Goal: Information Seeking & Learning: Compare options

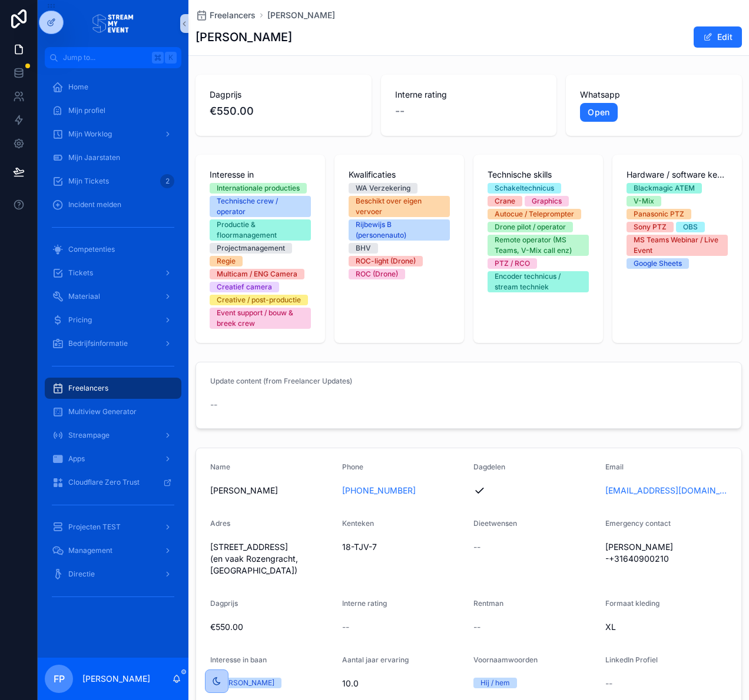
click at [99, 383] on div "Freelancers" at bounding box center [113, 388] width 122 height 19
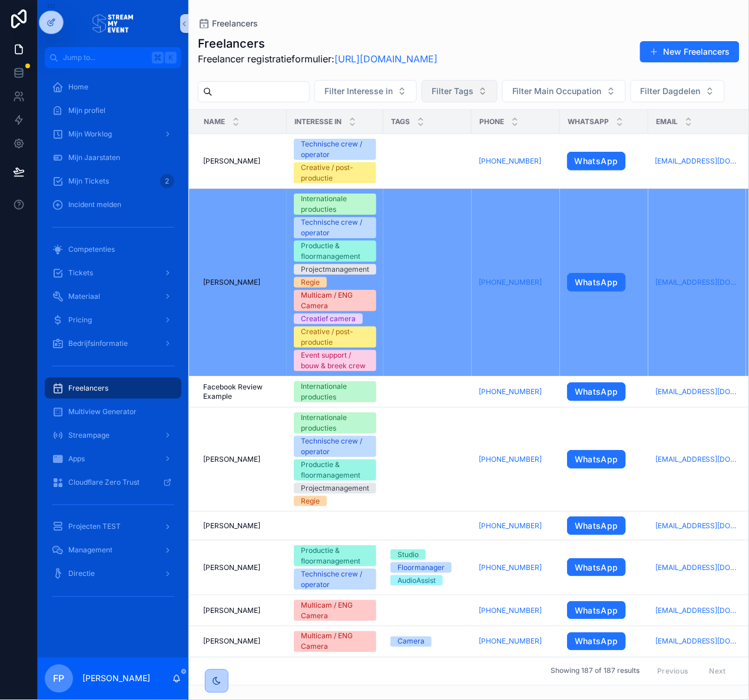
click at [473, 88] on span "Filter Tags" at bounding box center [452, 91] width 42 height 12
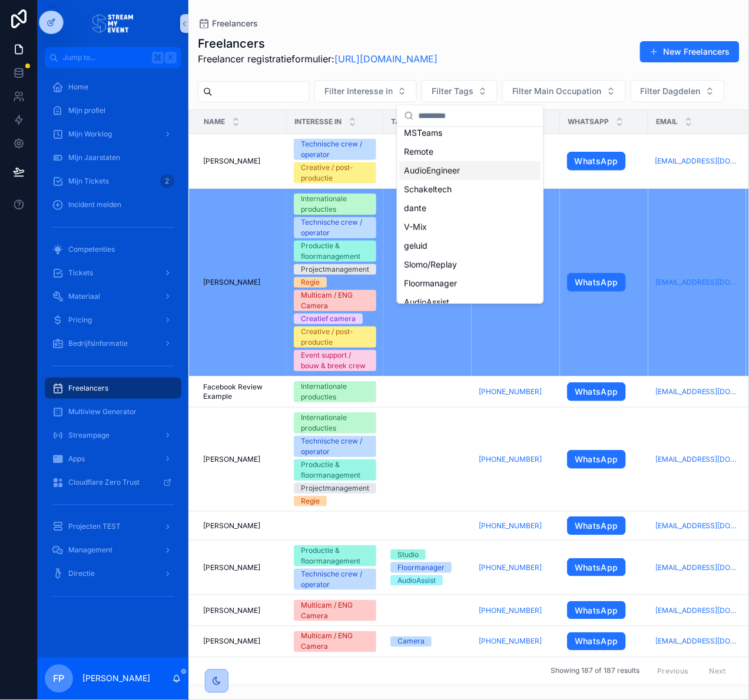
click at [487, 170] on div "AudioEngineer" at bounding box center [470, 170] width 141 height 19
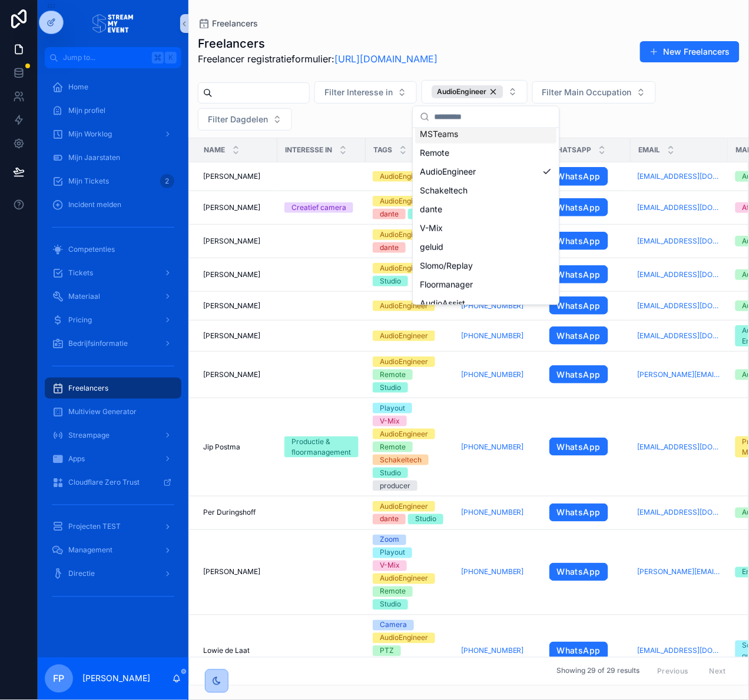
click at [568, 60] on div "Freelancers Freelancer registratieformulier: [URL][DOMAIN_NAME] New Freelancers" at bounding box center [468, 54] width 541 height 38
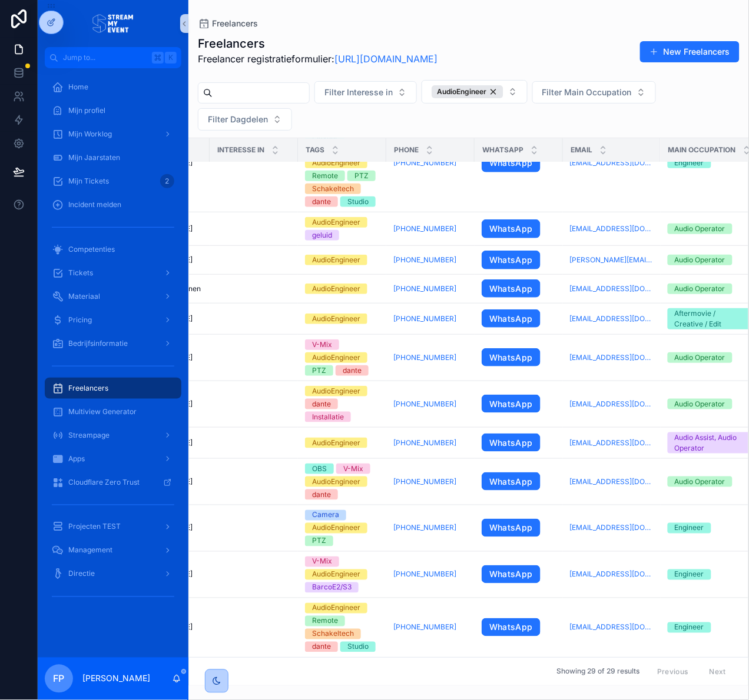
scroll to position [804, 0]
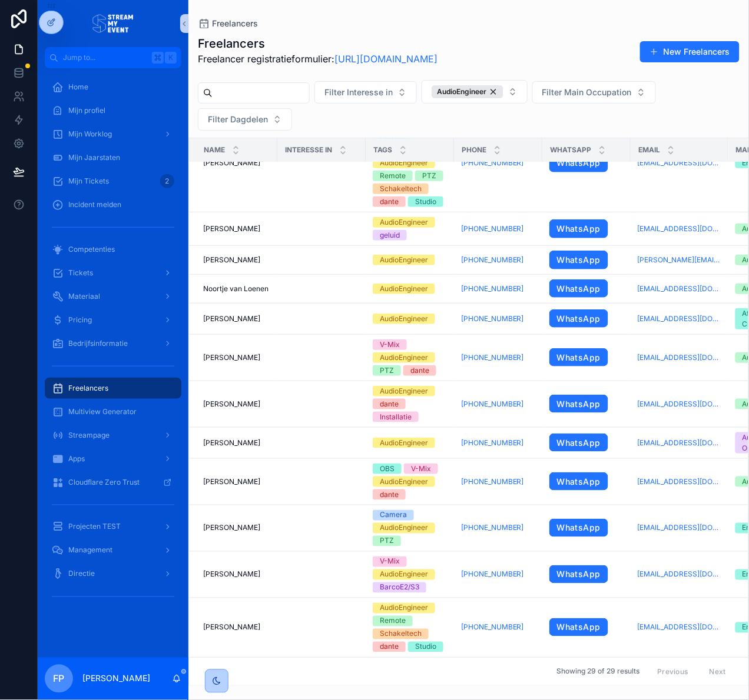
click at [347, 118] on div "Filter Interesse in AudioEngineer Filter Main Occupation Filter Dagdelen" at bounding box center [468, 105] width 560 height 51
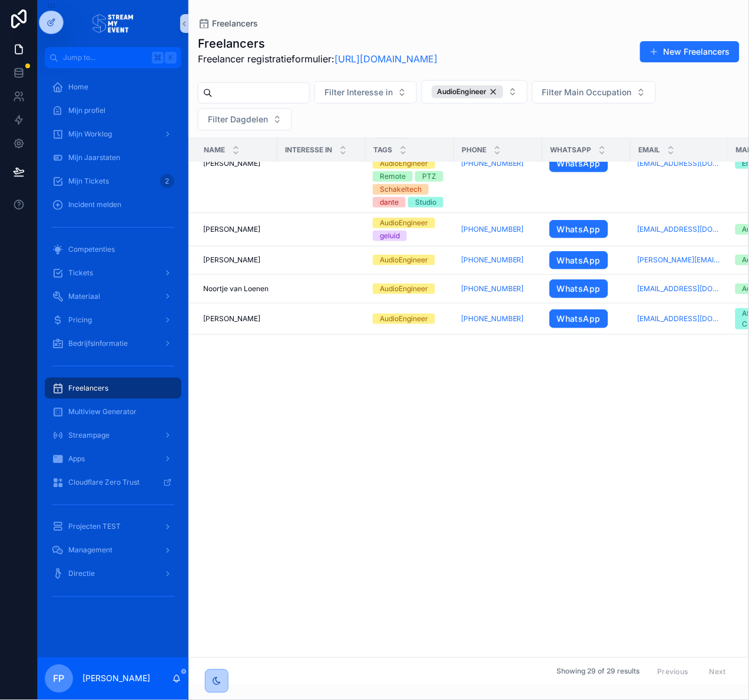
scroll to position [0, 0]
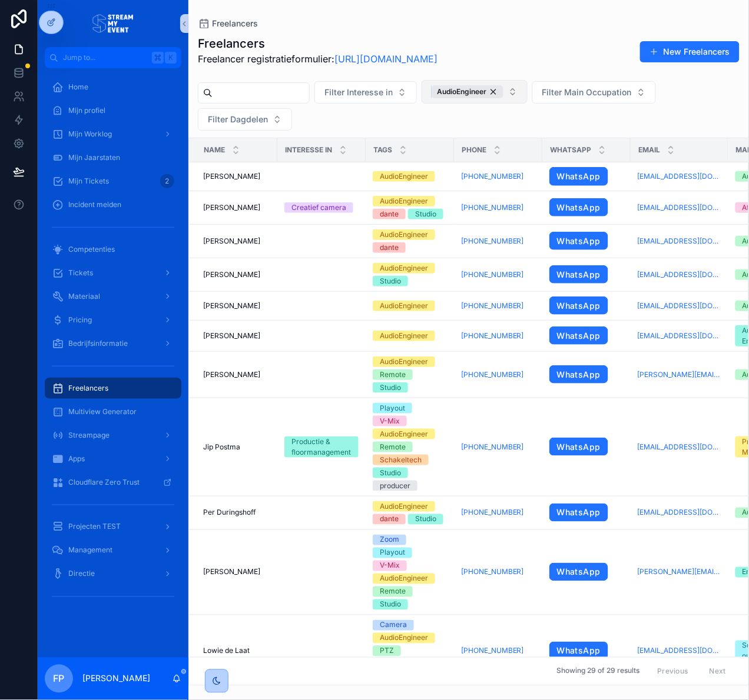
click at [503, 91] on div "AudioEngineer" at bounding box center [467, 91] width 72 height 13
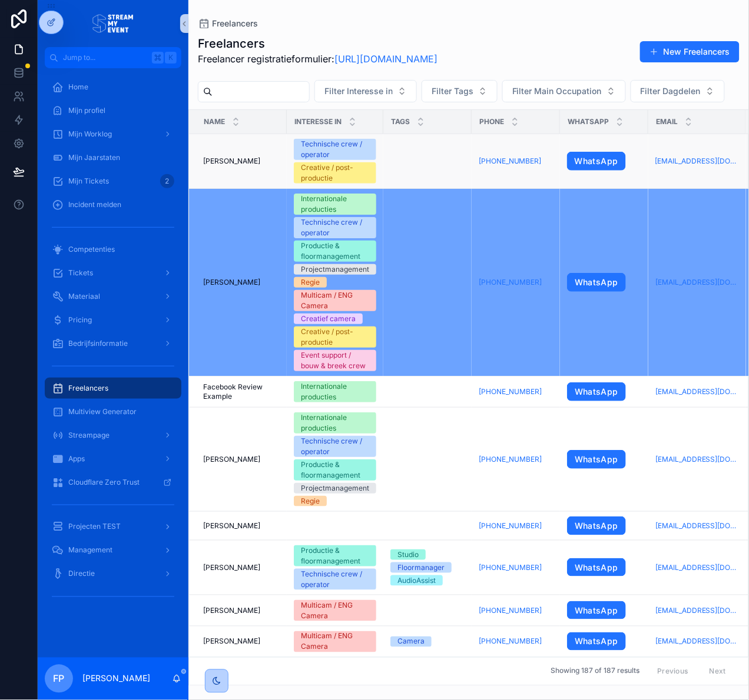
click at [260, 159] on span "[PERSON_NAME]" at bounding box center [231, 161] width 57 height 9
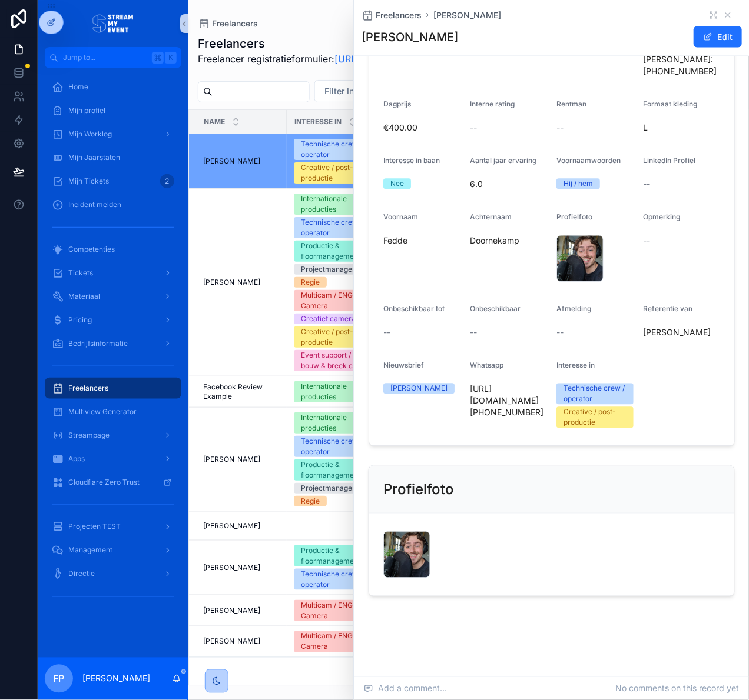
scroll to position [492, 0]
click at [586, 251] on div "scrollable content" at bounding box center [593, 245] width 14 height 14
click at [570, 251] on div "Afbeelding-van-WhatsApp-op-2024-07-29-om-20.30.46_7fdf1cf9 .jpg" at bounding box center [579, 258] width 47 height 47
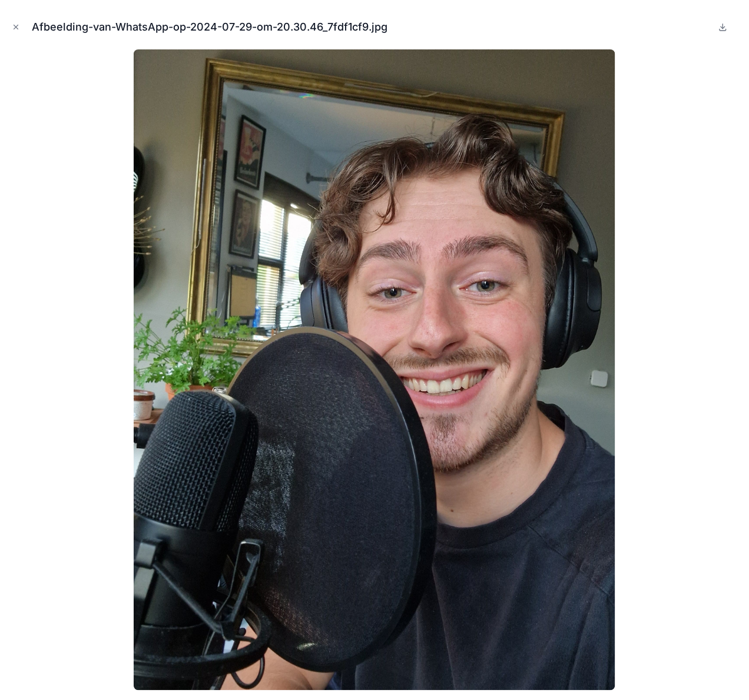
click at [14, 25] on icon "Close modal" at bounding box center [16, 27] width 8 height 8
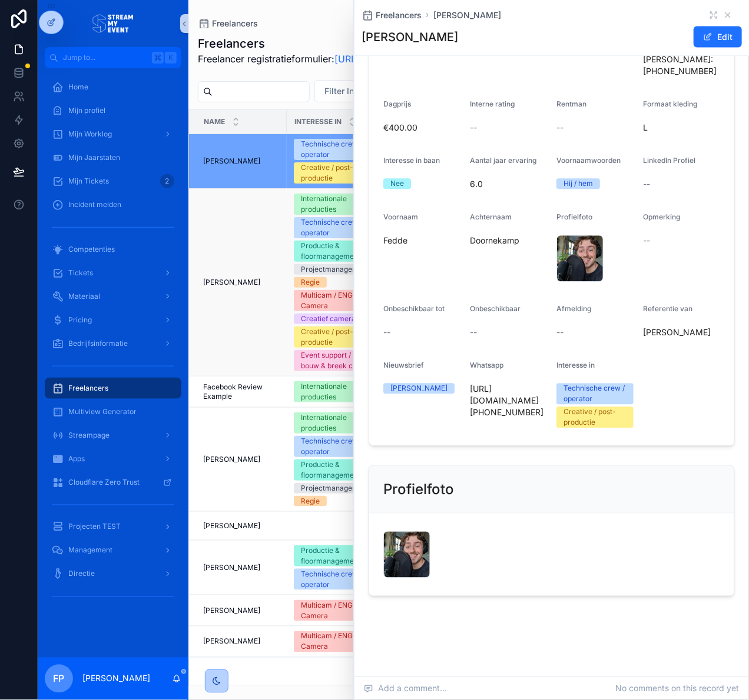
click at [210, 327] on td "[PERSON_NAME] [PERSON_NAME]" at bounding box center [238, 283] width 98 height 188
click at [220, 284] on span "[PERSON_NAME]" at bounding box center [231, 282] width 57 height 9
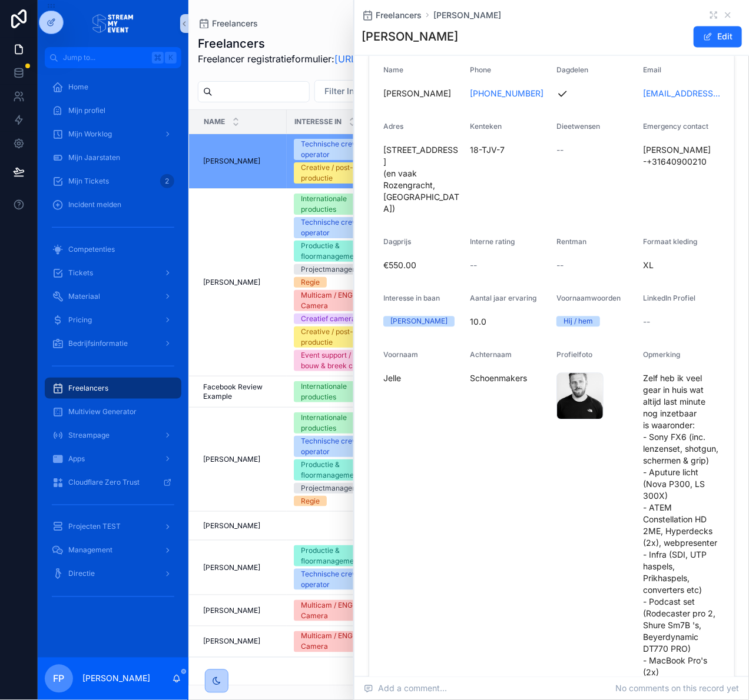
scroll to position [629, 0]
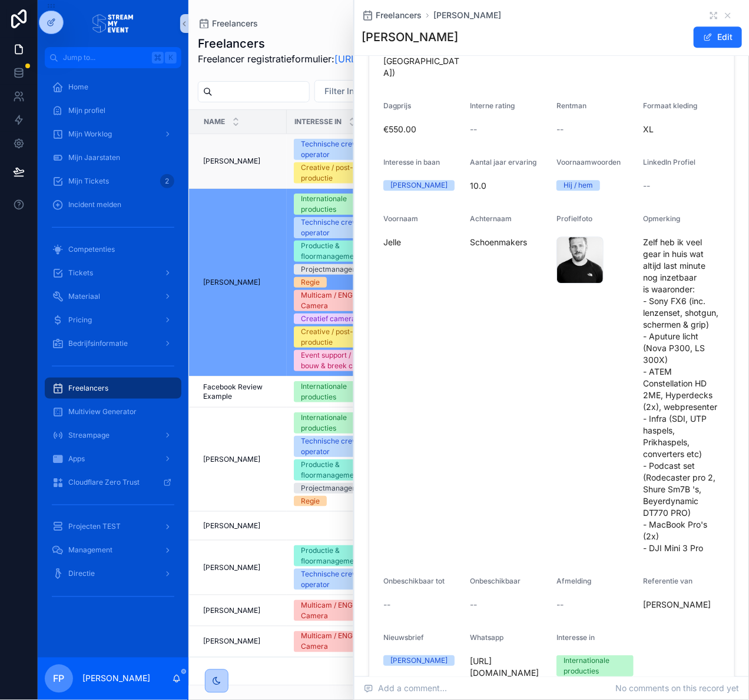
click at [241, 162] on span "[PERSON_NAME]" at bounding box center [231, 161] width 57 height 9
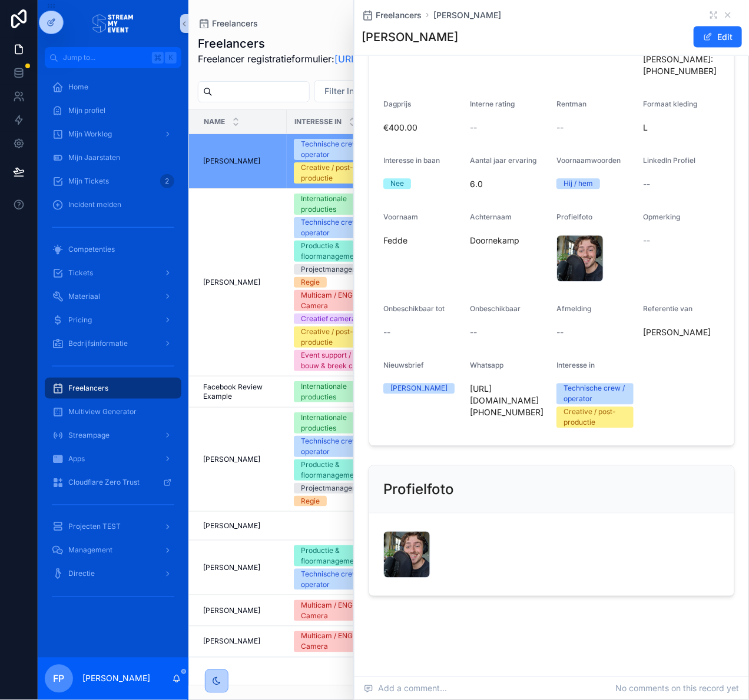
scroll to position [492, 0]
click at [725, 14] on icon "scrollable content" at bounding box center [727, 15] width 5 height 5
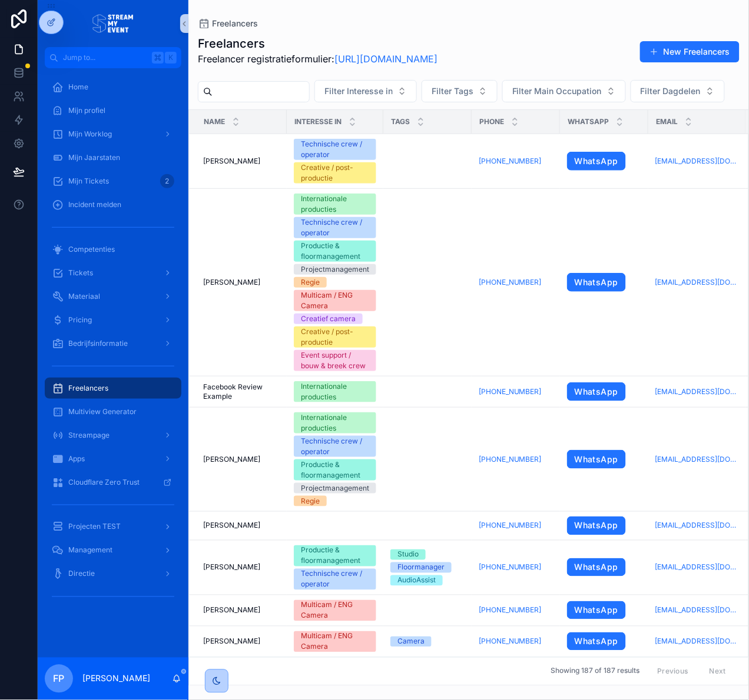
click at [337, 29] on div "Freelancers Freelancer registratieformulier: [URL][DOMAIN_NAME] New Freelancers…" at bounding box center [468, 357] width 560 height 658
click at [264, 522] on div "[PERSON_NAME] [PERSON_NAME]" at bounding box center [241, 525] width 77 height 9
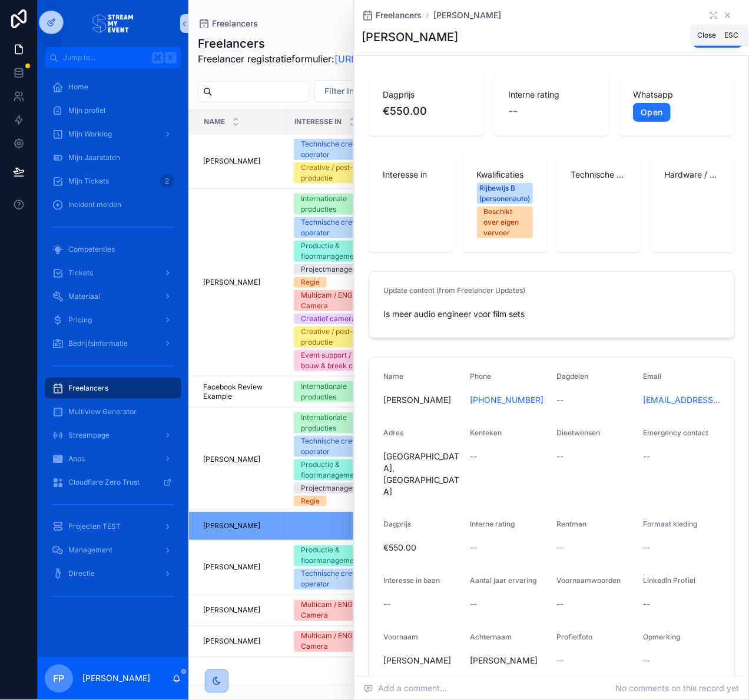
click at [723, 17] on icon "scrollable content" at bounding box center [727, 15] width 9 height 9
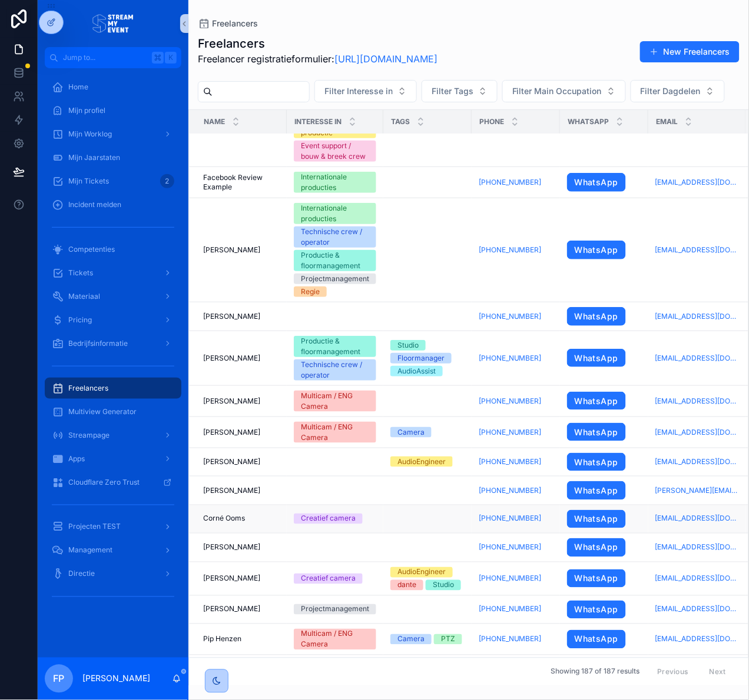
scroll to position [330, 0]
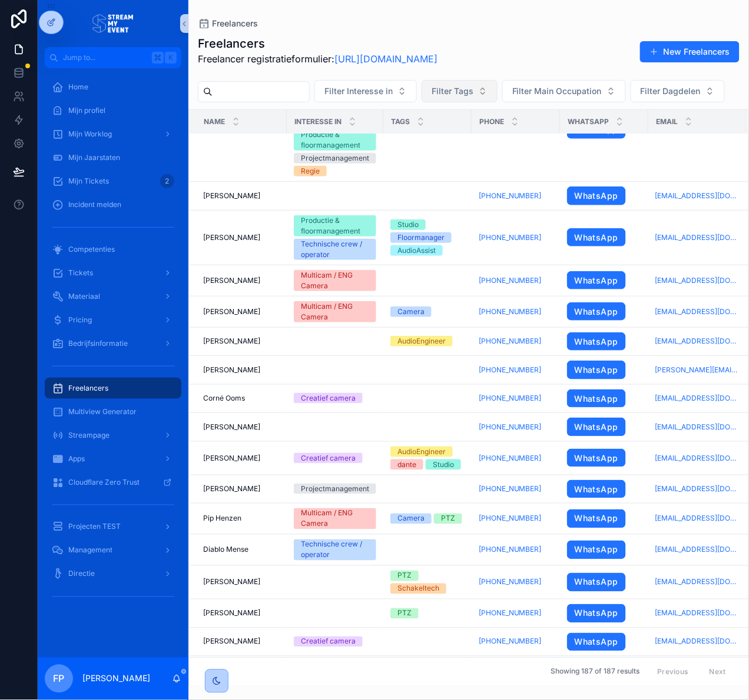
click at [453, 92] on span "Filter Tags" at bounding box center [452, 91] width 42 height 12
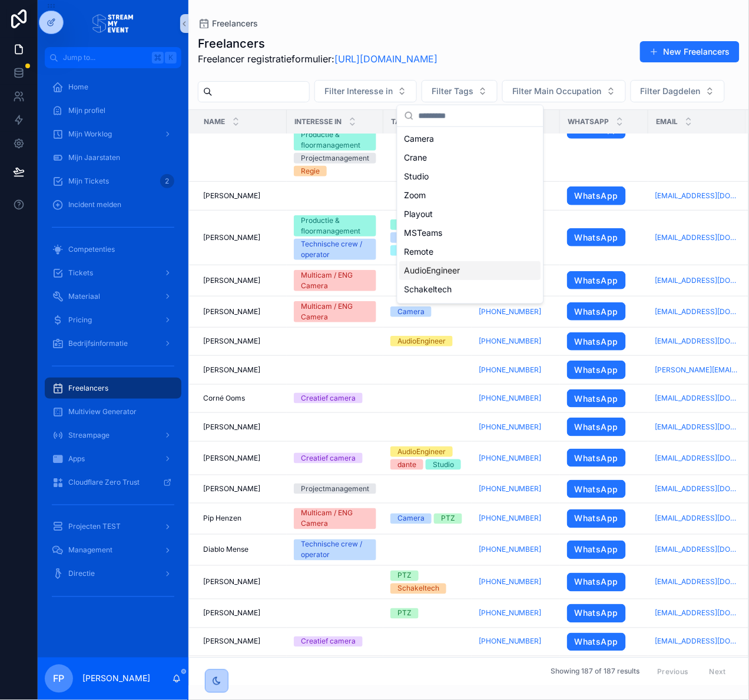
click at [438, 266] on div "AudioEngineer" at bounding box center [470, 270] width 141 height 19
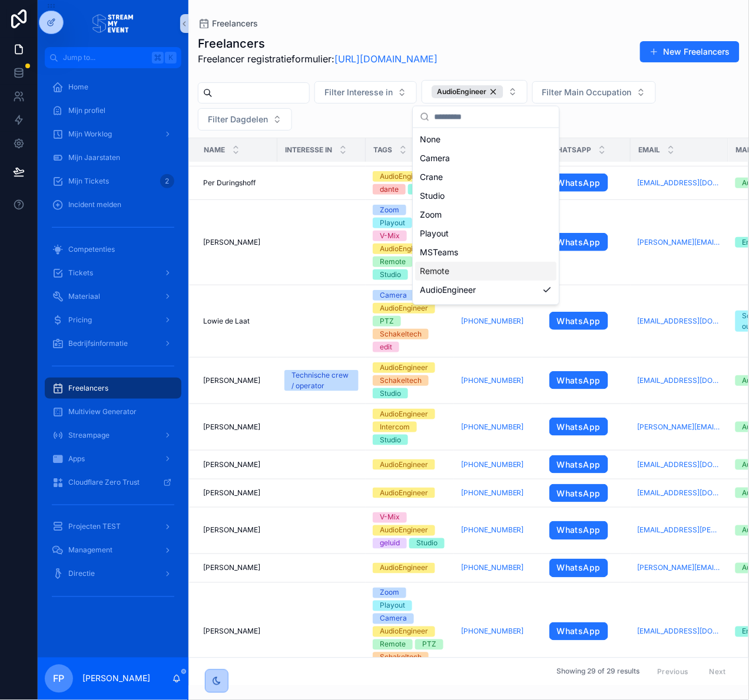
scroll to position [81, 0]
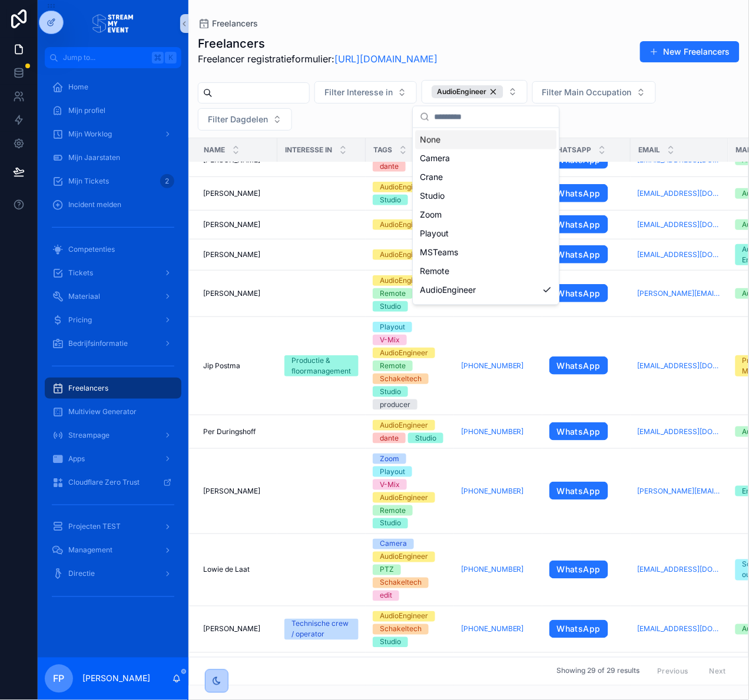
click at [590, 42] on div "Freelancers Freelancer registratieformulier: [URL][DOMAIN_NAME] New Freelancers" at bounding box center [468, 54] width 541 height 38
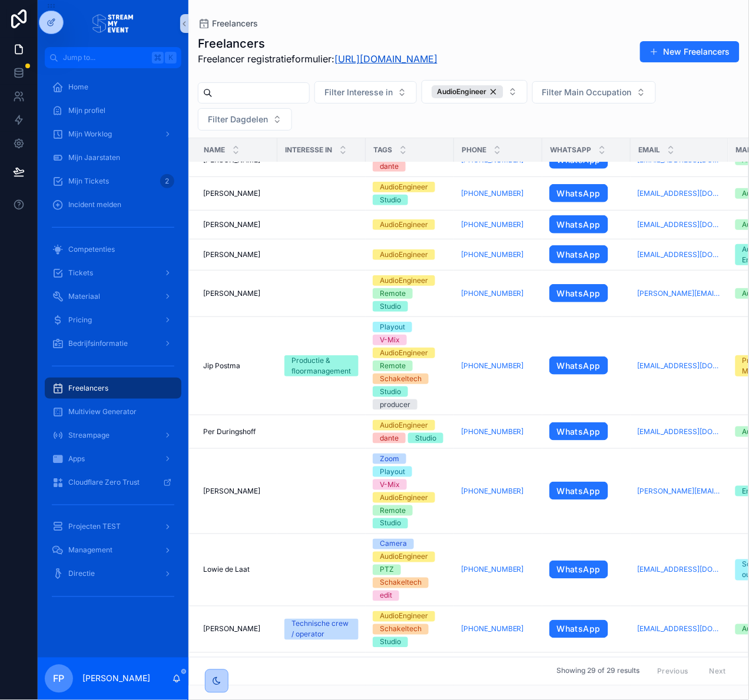
click at [437, 57] on link "[URL][DOMAIN_NAME]" at bounding box center [385, 59] width 103 height 12
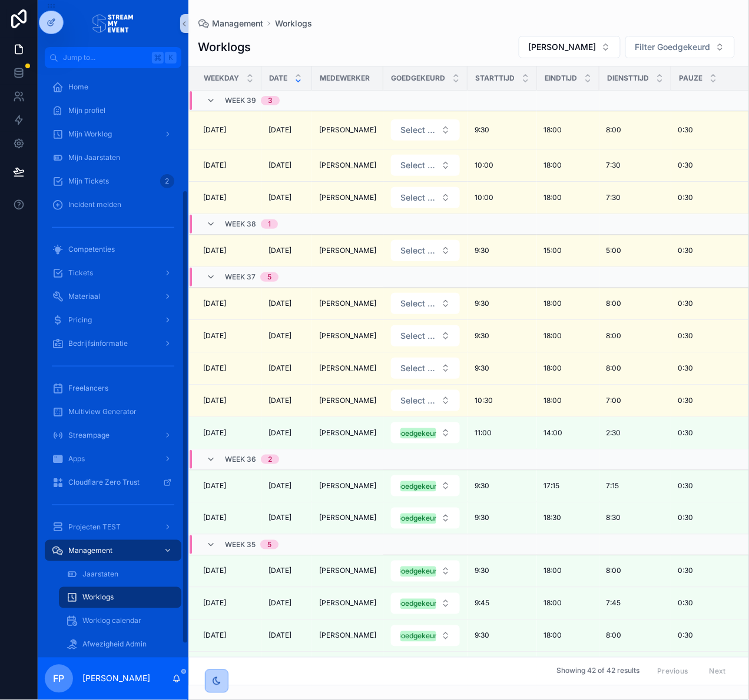
scroll to position [175, 0]
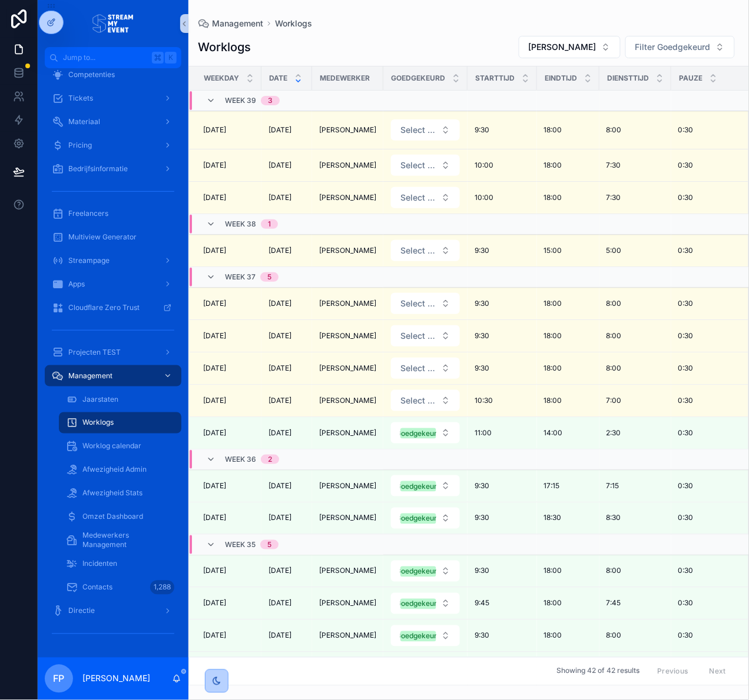
click at [453, 40] on div "Worklogs Joshua Koopman Filter Goedgekeurd" at bounding box center [468, 47] width 541 height 24
click at [106, 421] on span "Worklogs" at bounding box center [97, 422] width 31 height 9
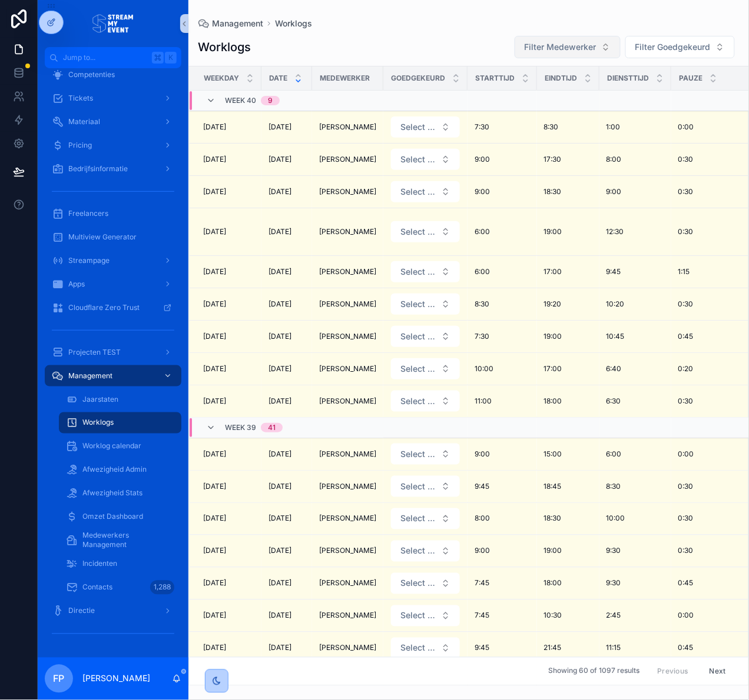
click at [568, 46] on span "Filter Medewerker" at bounding box center [560, 47] width 72 height 12
click at [447, 28] on div "Worklogs Filter Medewerker Filter Goedgekeurd Weekday Date Medewerker Goedgekeu…" at bounding box center [468, 357] width 560 height 658
click at [559, 43] on span "Filter Medewerker" at bounding box center [560, 47] width 72 height 12
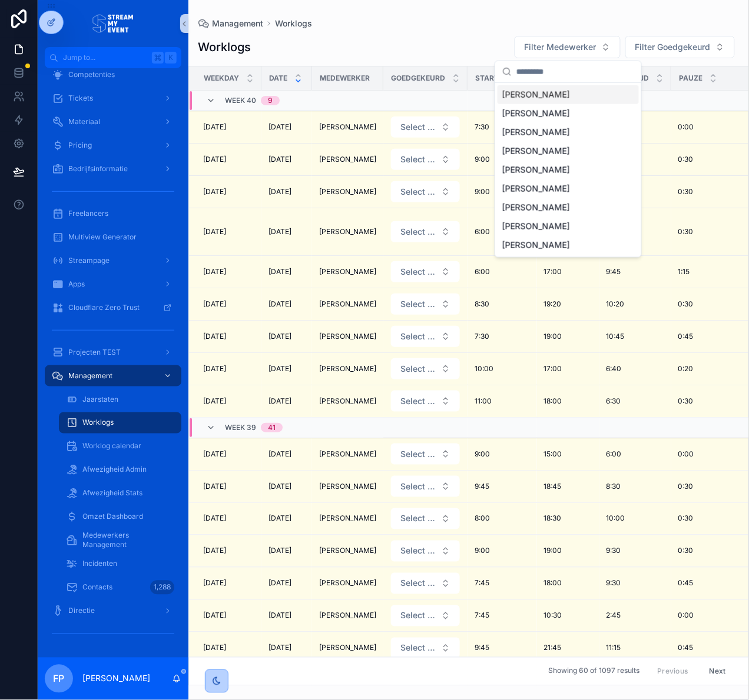
click at [547, 96] on span "Joshua Koopman" at bounding box center [536, 95] width 68 height 12
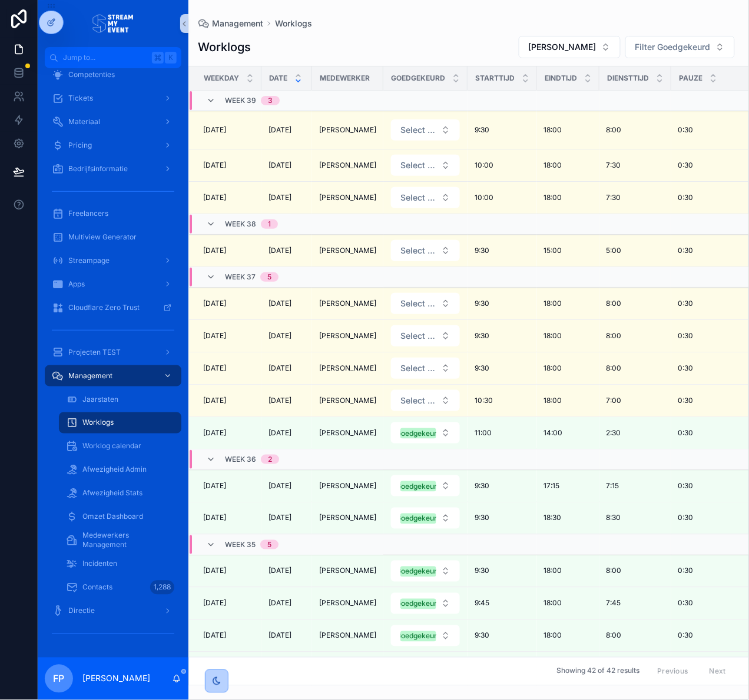
click at [344, 40] on div "Worklogs Joshua Koopman Filter Goedgekeurd" at bounding box center [468, 47] width 541 height 24
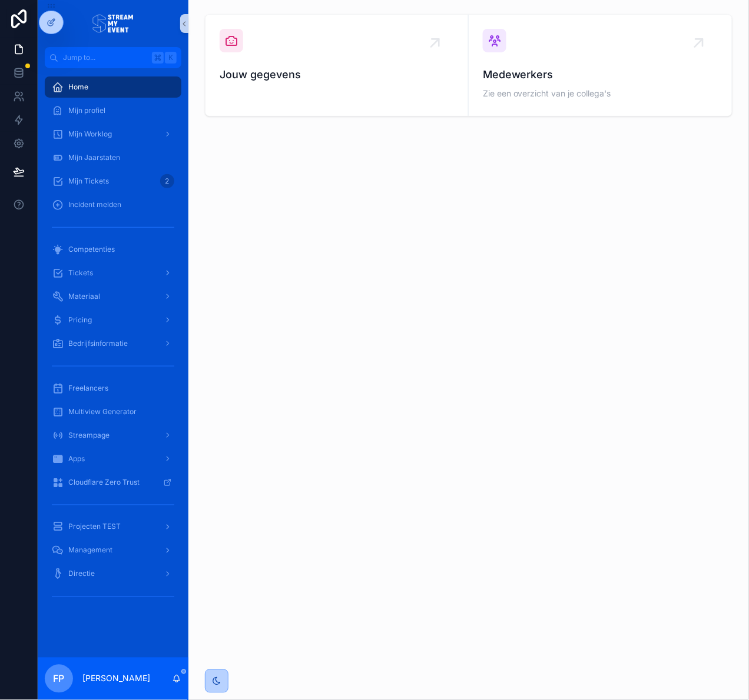
click at [418, 315] on div "Jouw gegevens Medewerkers Zie een overzicht van je collega's" at bounding box center [468, 350] width 560 height 700
click at [94, 558] on div "Management" at bounding box center [113, 550] width 122 height 19
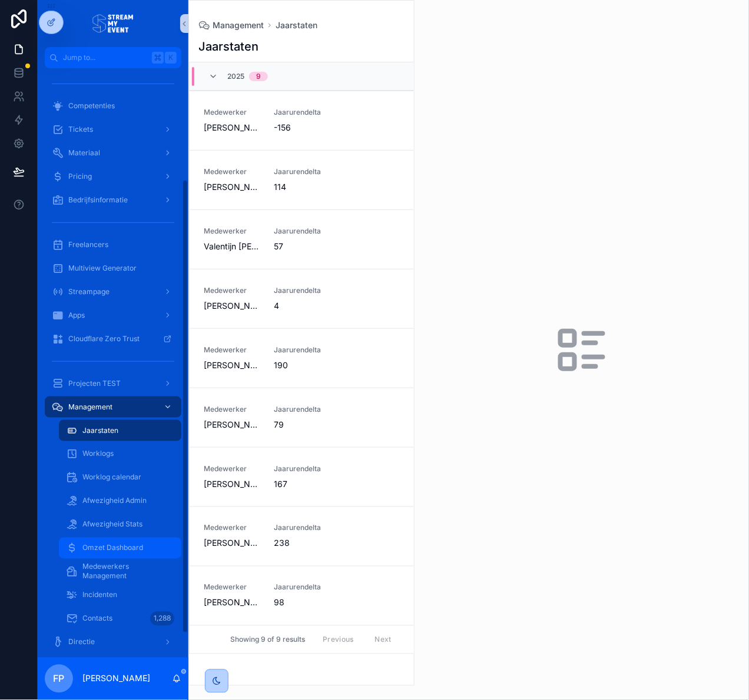
scroll to position [175, 0]
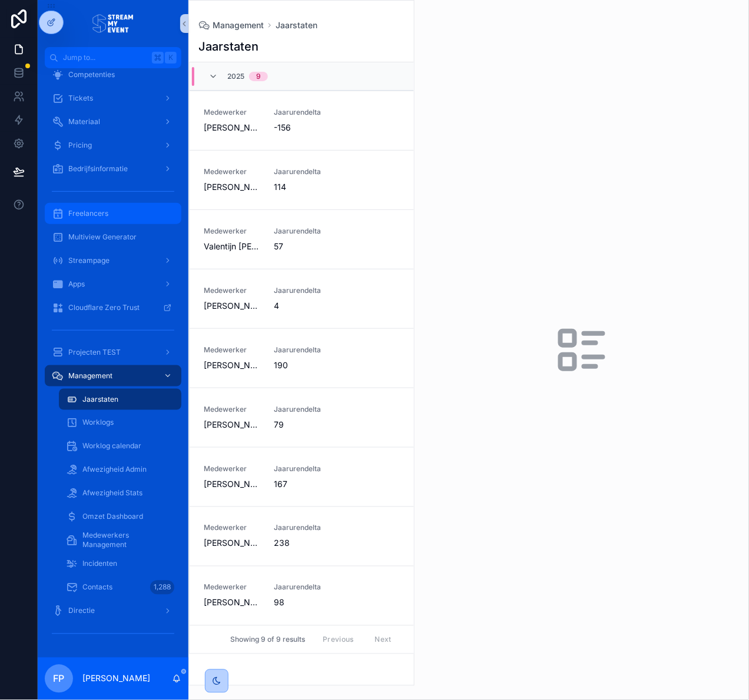
click at [105, 211] on span "Freelancers" at bounding box center [88, 213] width 40 height 9
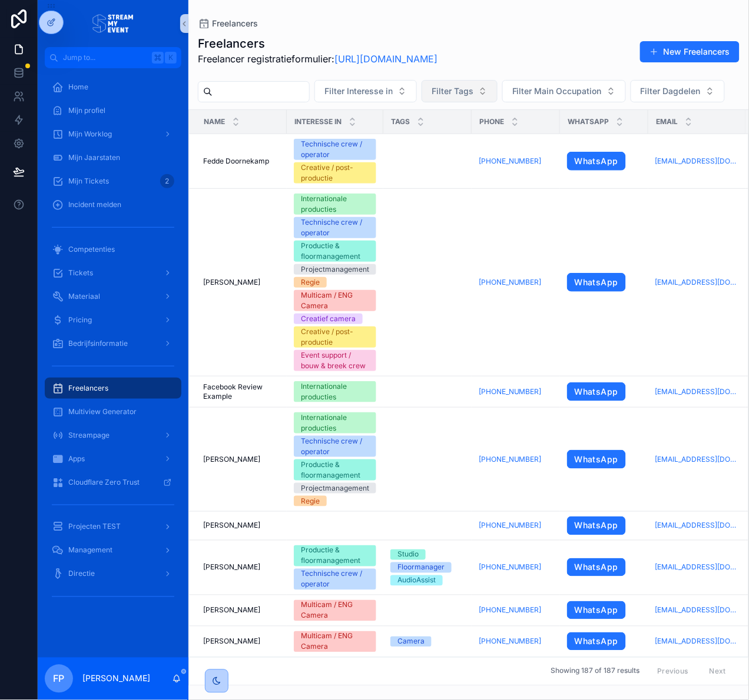
click at [467, 93] on span "Filter Tags" at bounding box center [452, 91] width 42 height 12
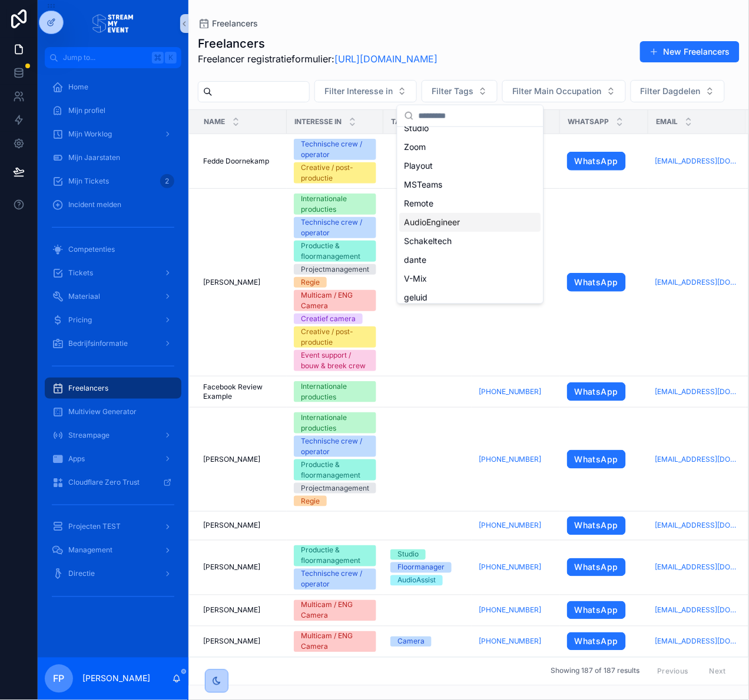
click at [484, 221] on div "AudioEngineer" at bounding box center [470, 222] width 141 height 19
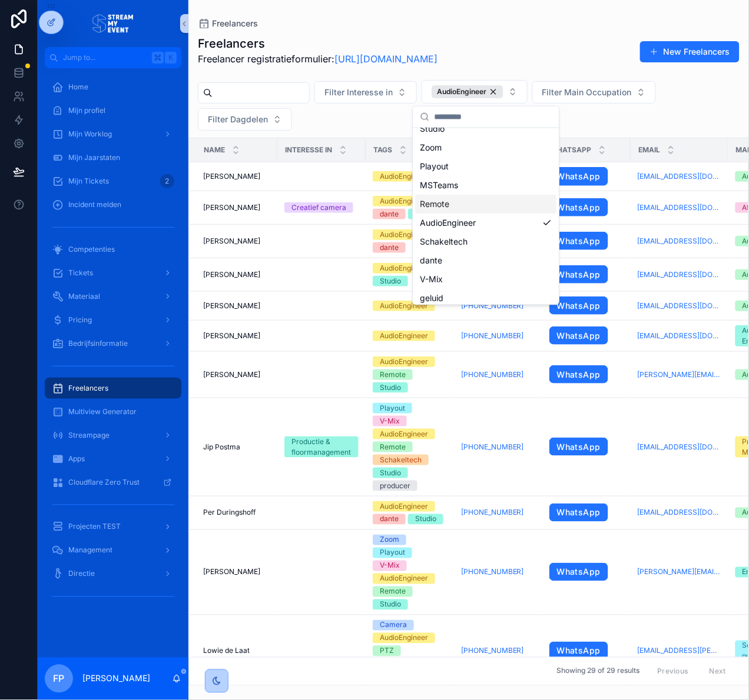
click at [578, 35] on div "Freelancers Freelancer registratieformulier: [URL][DOMAIN_NAME] New Freelancers" at bounding box center [468, 54] width 541 height 38
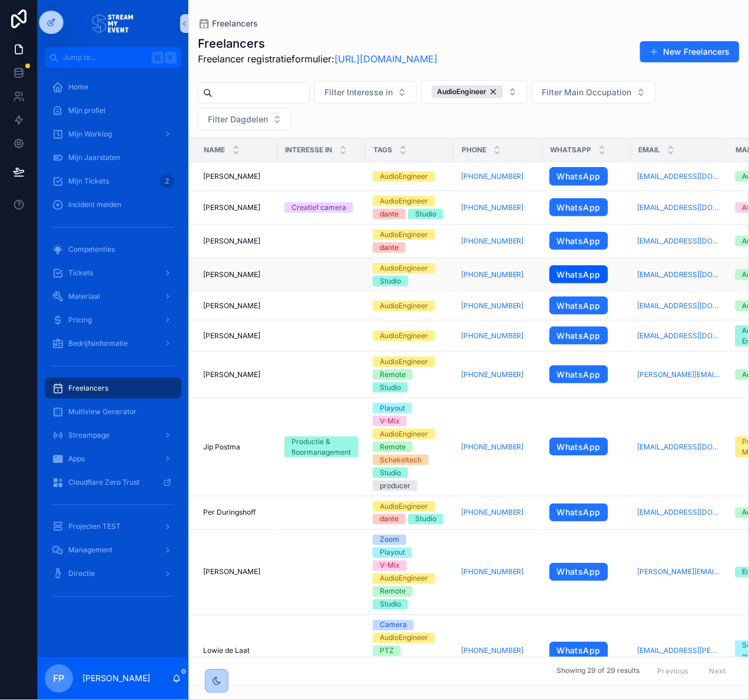
click at [585, 273] on link "WhatsApp" at bounding box center [578, 274] width 59 height 19
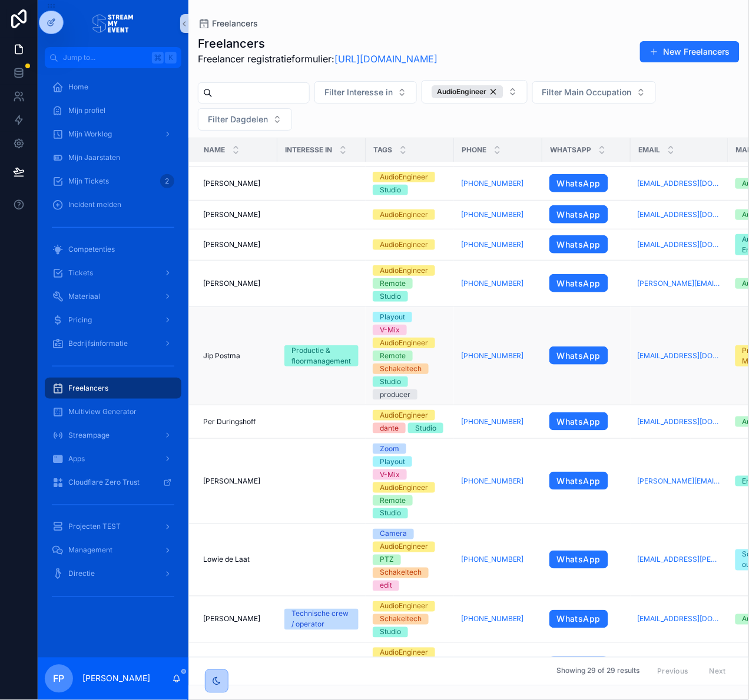
scroll to position [0, 0]
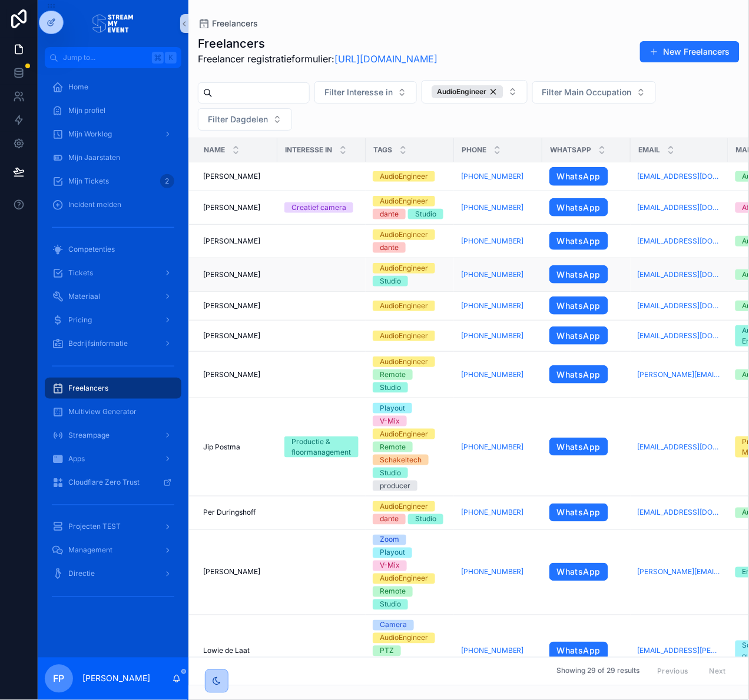
click at [207, 271] on span "[PERSON_NAME]" at bounding box center [231, 274] width 57 height 9
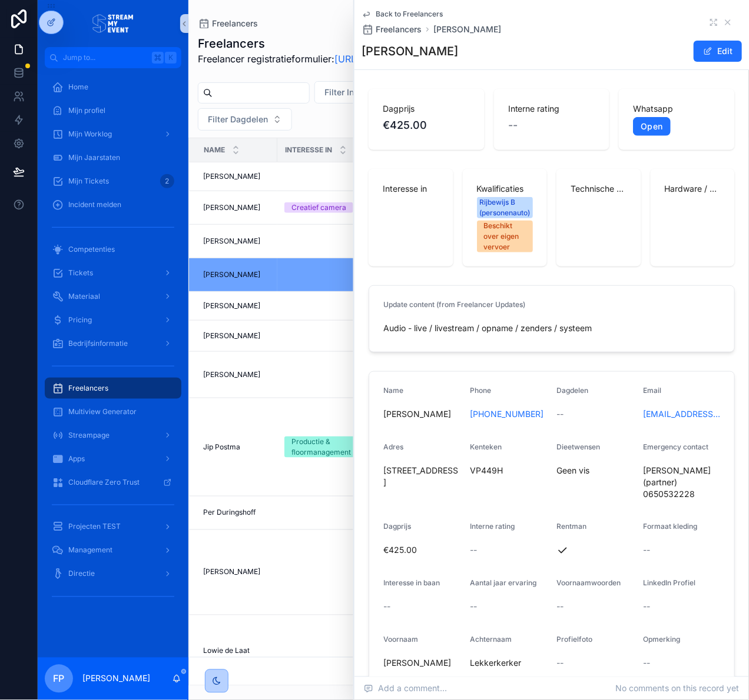
click at [365, 49] on h1 "[PERSON_NAME]" at bounding box center [409, 51] width 97 height 16
drag, startPoint x: 365, startPoint y: 49, endPoint x: 453, endPoint y: 52, distance: 88.3
click at [453, 52] on h1 "[PERSON_NAME]" at bounding box center [409, 51] width 97 height 16
copy h1 "[PERSON_NAME]"
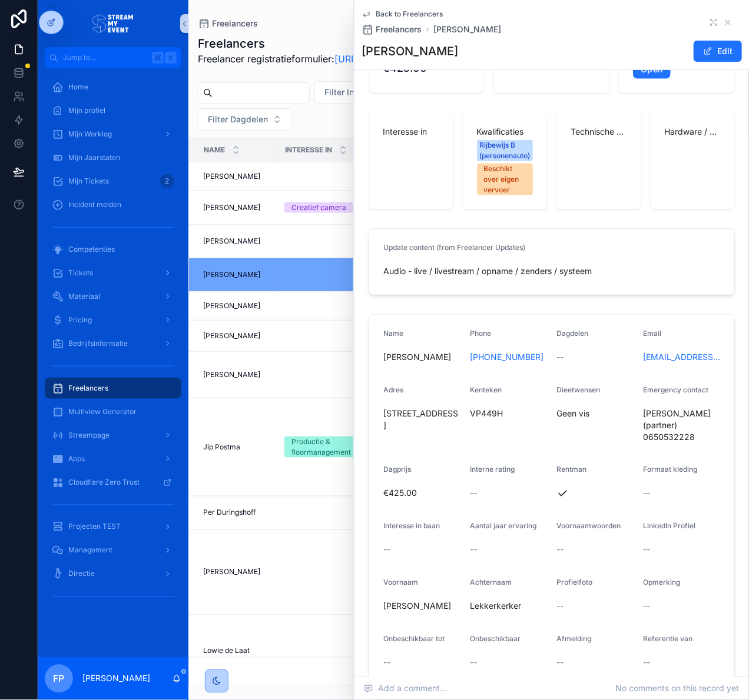
scroll to position [166, 0]
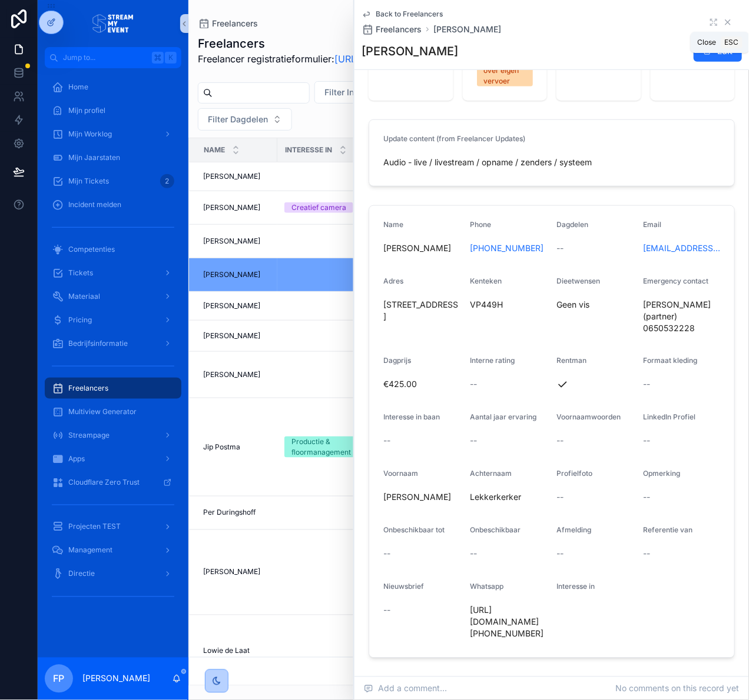
click at [723, 20] on icon "scrollable content" at bounding box center [727, 22] width 9 height 9
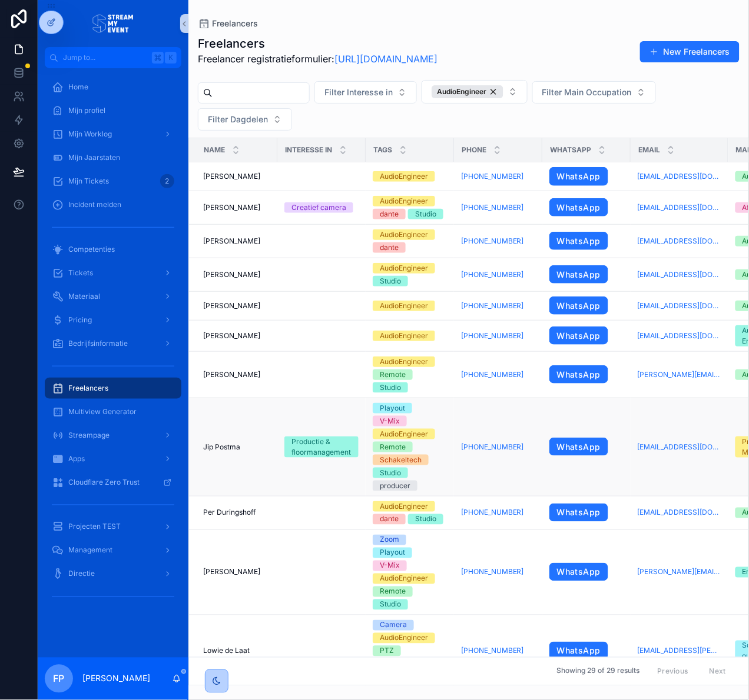
scroll to position [67, 0]
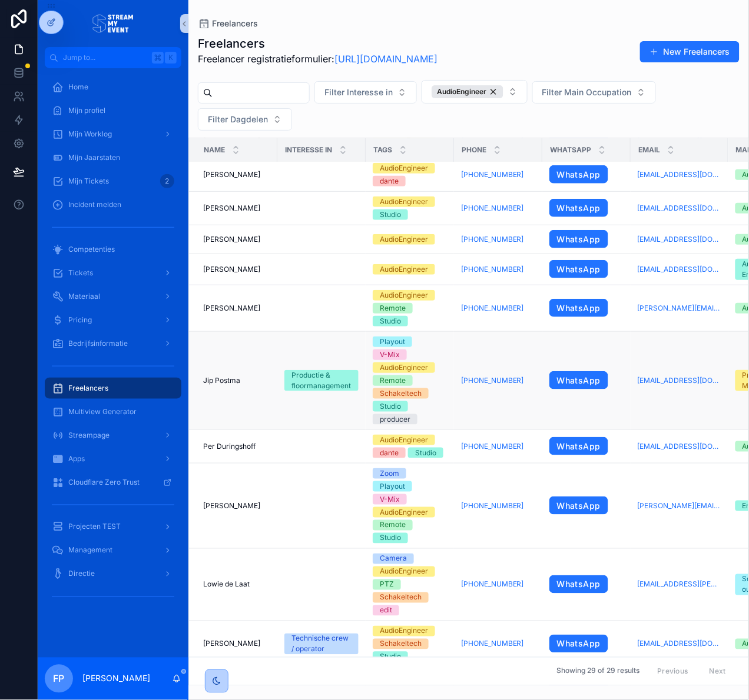
click at [514, 349] on td "[PHONE_NUMBER]" at bounding box center [498, 380] width 88 height 98
click at [293, 398] on td "Productie & floormanagement" at bounding box center [321, 380] width 88 height 98
click at [229, 380] on span "Jip Postma" at bounding box center [221, 380] width 37 height 9
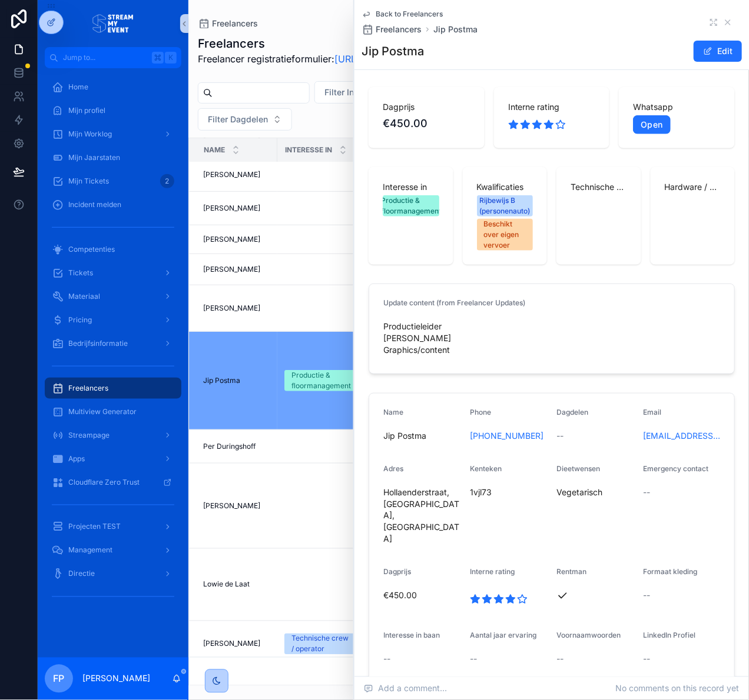
scroll to position [2, 0]
click at [725, 21] on icon "scrollable content" at bounding box center [727, 22] width 5 height 5
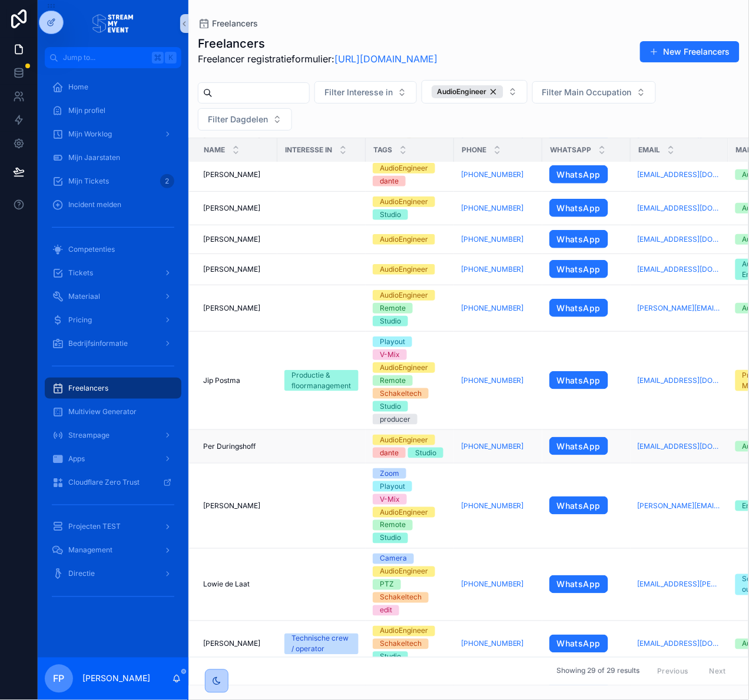
click at [262, 442] on div "Per Duringshoff Per Duringshoff" at bounding box center [236, 446] width 67 height 9
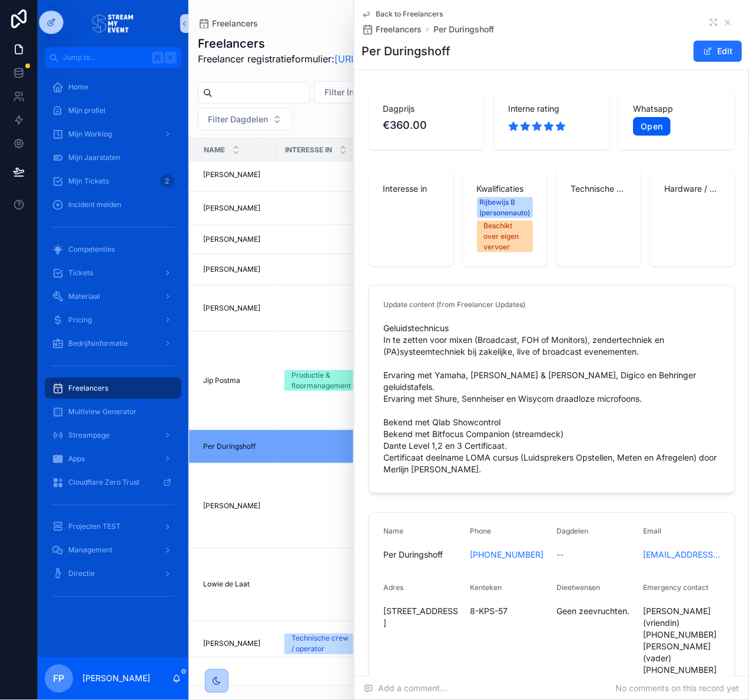
click at [646, 124] on link "Open" at bounding box center [651, 126] width 37 height 19
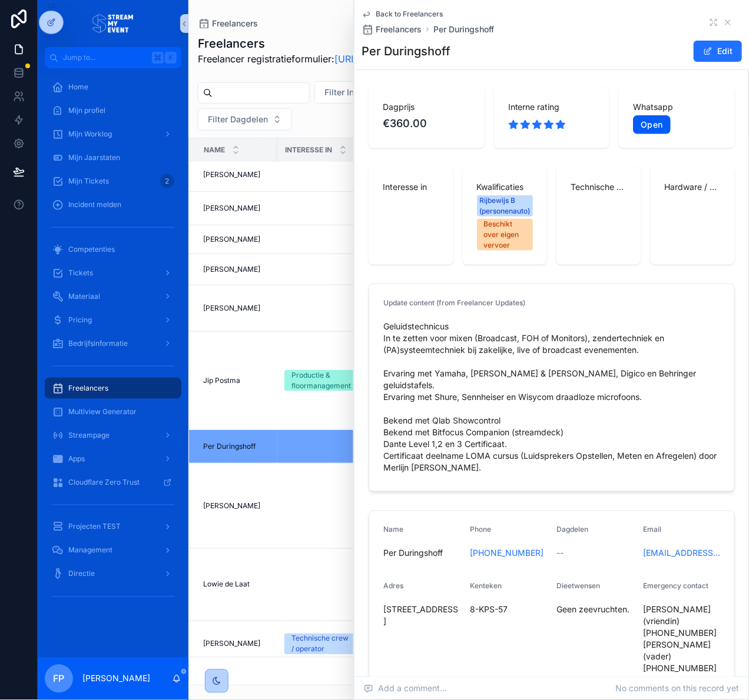
scroll to position [2, 0]
click at [723, 22] on icon "scrollable content" at bounding box center [727, 22] width 9 height 9
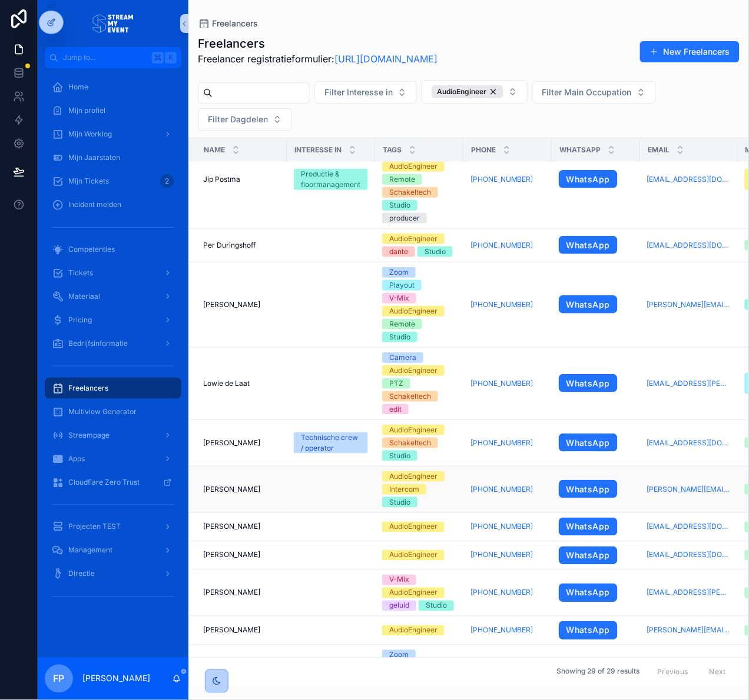
scroll to position [288, 0]
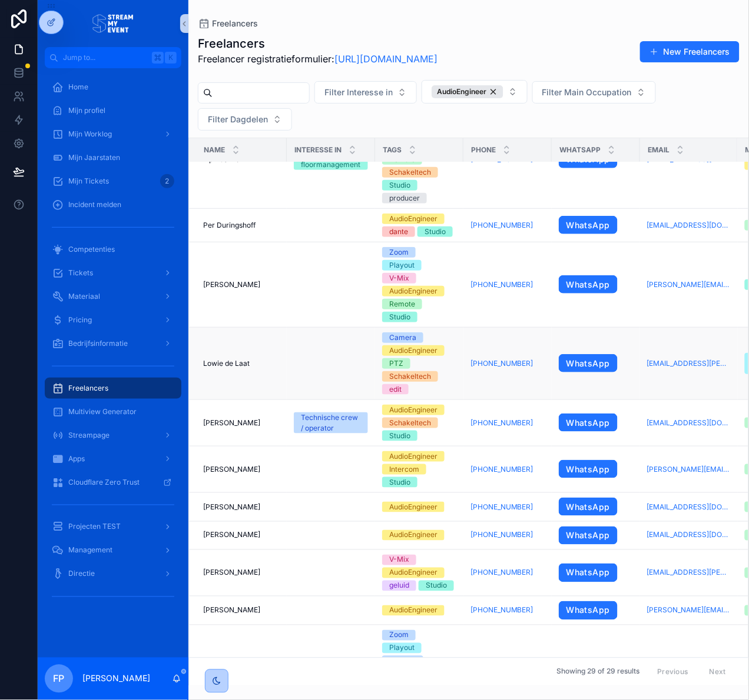
click at [278, 360] on td "Lowie de Laat Lowie de Laat" at bounding box center [238, 363] width 98 height 72
click at [251, 361] on div "Lowie de Laat Lowie de Laat" at bounding box center [241, 363] width 77 height 9
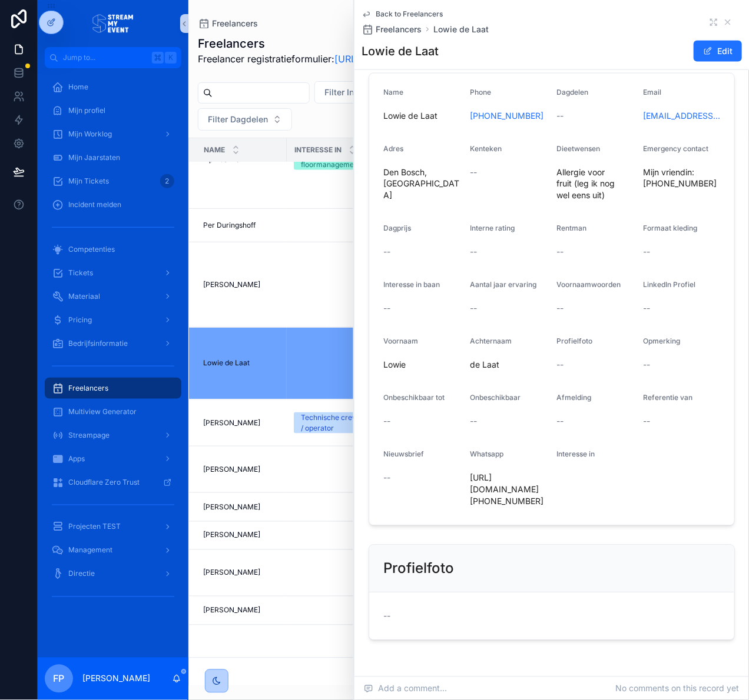
scroll to position [365, 0]
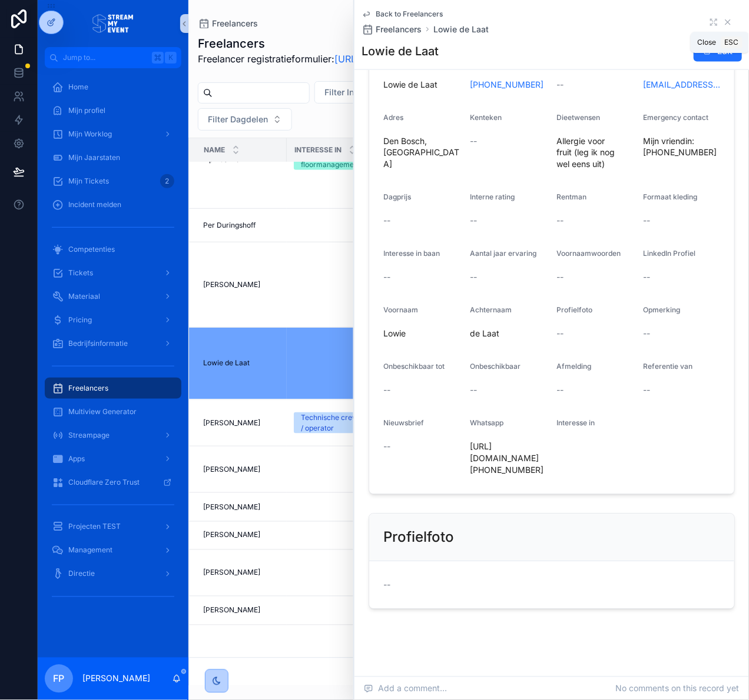
click at [723, 24] on icon "scrollable content" at bounding box center [727, 22] width 9 height 9
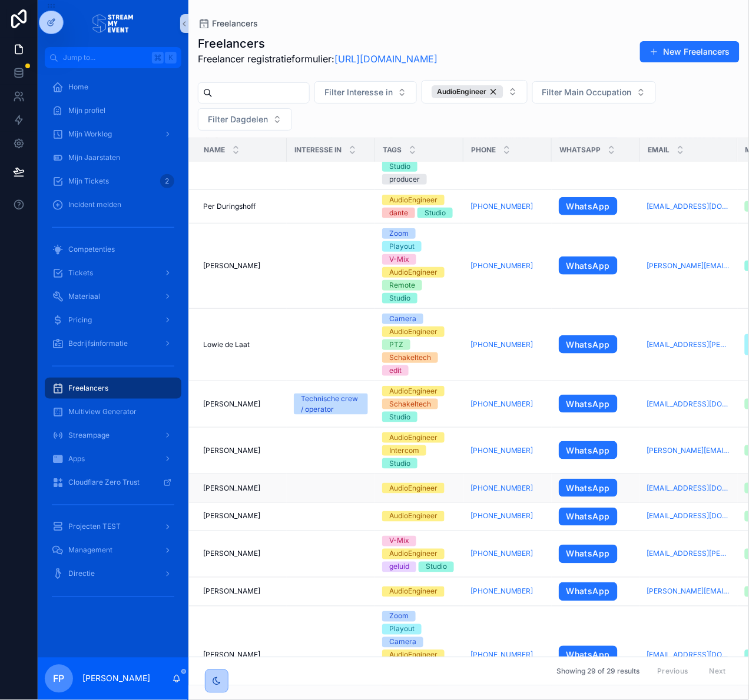
scroll to position [307, 0]
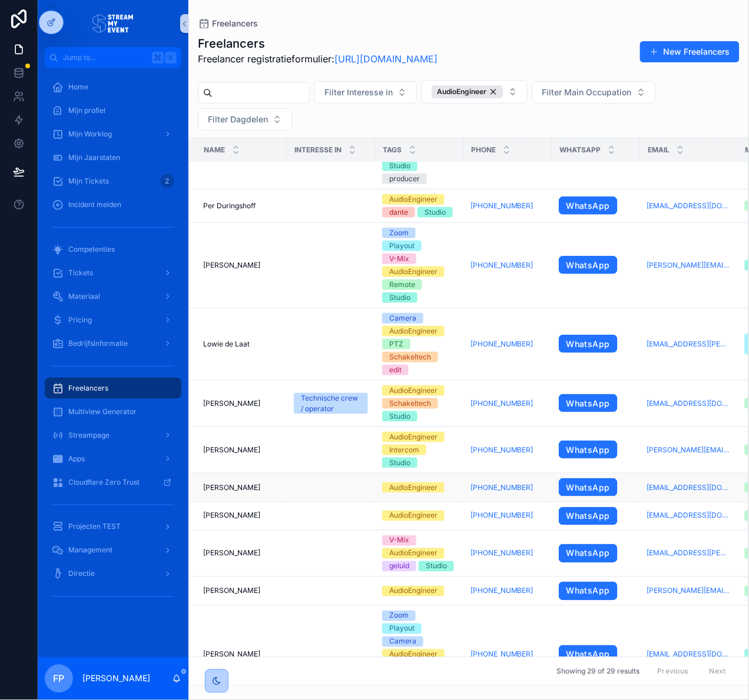
click at [287, 487] on td "scrollable content" at bounding box center [331, 487] width 88 height 29
click at [249, 483] on div "Skye Rae Skye Rae" at bounding box center [241, 487] width 77 height 9
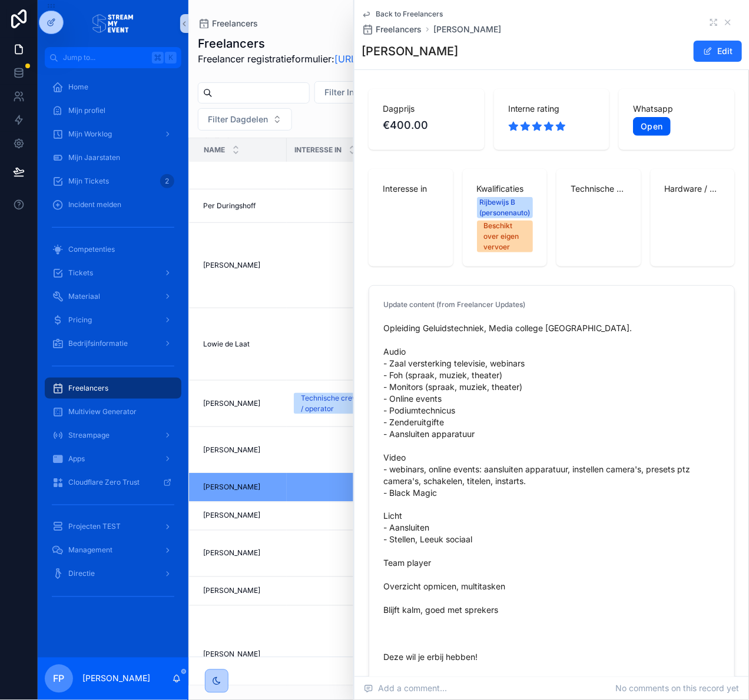
click at [649, 128] on link "Open" at bounding box center [651, 126] width 37 height 19
click at [723, 22] on icon "scrollable content" at bounding box center [727, 22] width 9 height 9
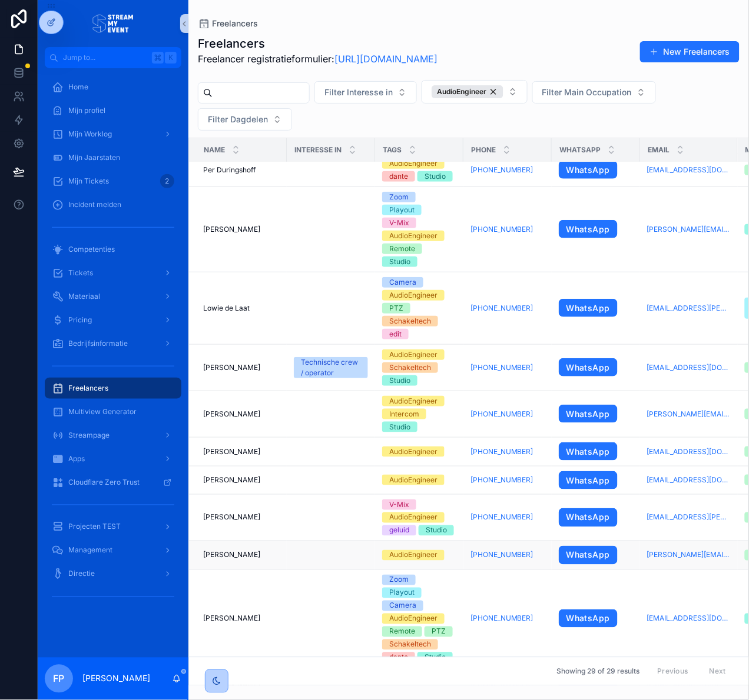
scroll to position [385, 0]
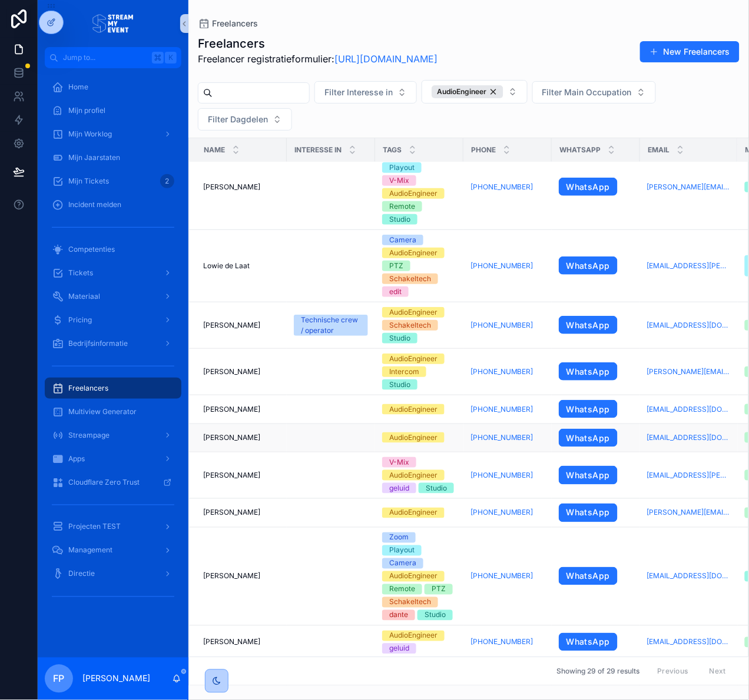
click at [268, 437] on div "Berend Janssen Berend Janssen" at bounding box center [241, 437] width 77 height 9
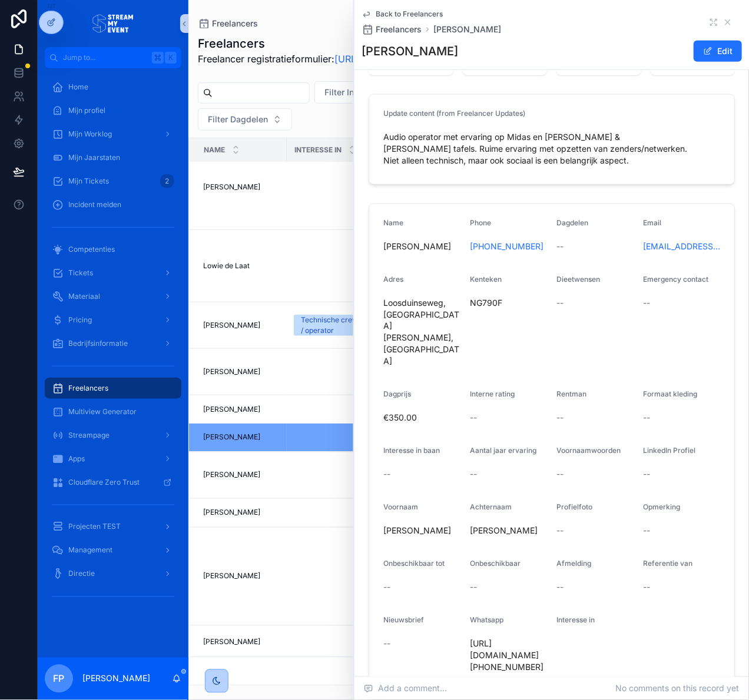
scroll to position [34, 0]
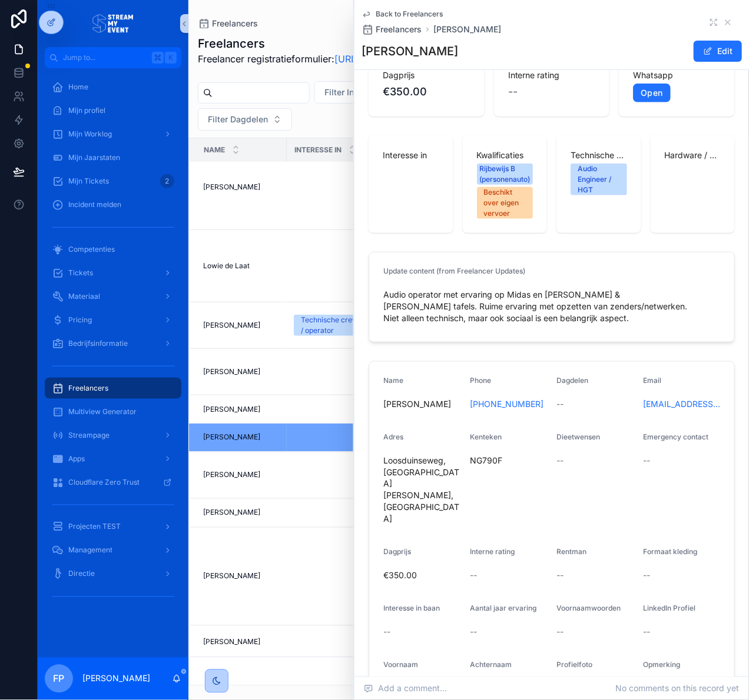
click at [377, 50] on h1 "[PERSON_NAME]" at bounding box center [409, 51] width 97 height 16
drag, startPoint x: 377, startPoint y: 50, endPoint x: 416, endPoint y: 54, distance: 39.6
click at [416, 54] on h1 "[PERSON_NAME]" at bounding box center [409, 51] width 97 height 16
click at [653, 86] on link "Open" at bounding box center [651, 93] width 37 height 19
click at [241, 479] on td "Bas Warnars Bas Warnars" at bounding box center [238, 476] width 98 height 46
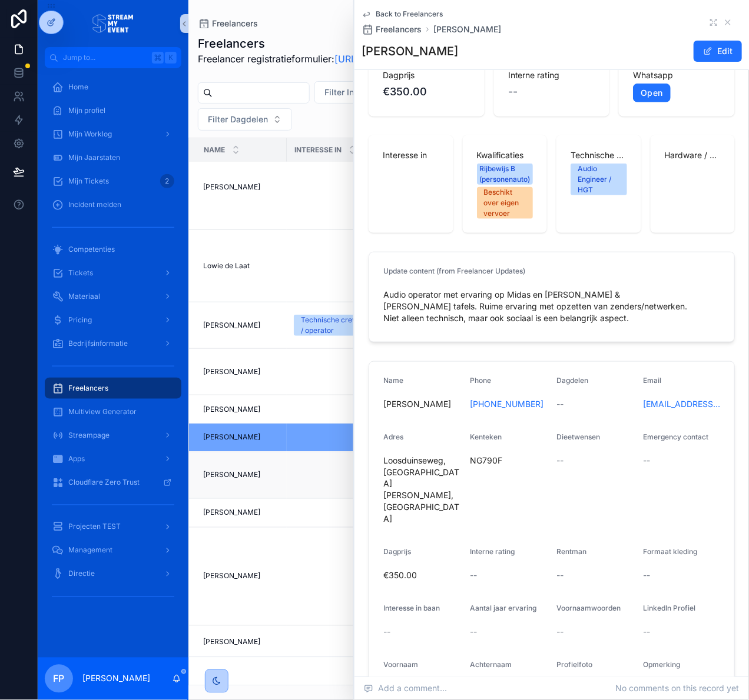
click at [243, 474] on span "[PERSON_NAME]" at bounding box center [231, 475] width 57 height 9
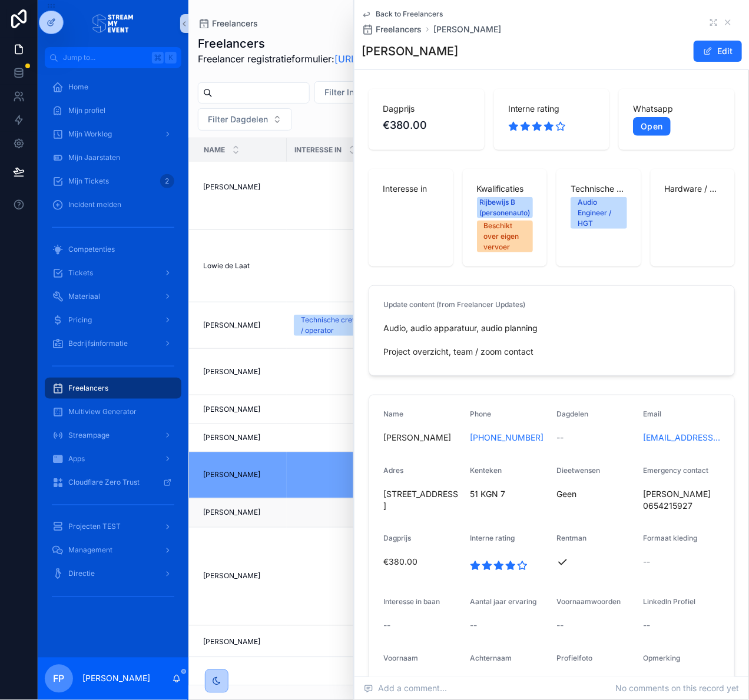
click at [265, 510] on div "Daniel Roeterdink Daniel Roeterdink" at bounding box center [241, 512] width 77 height 9
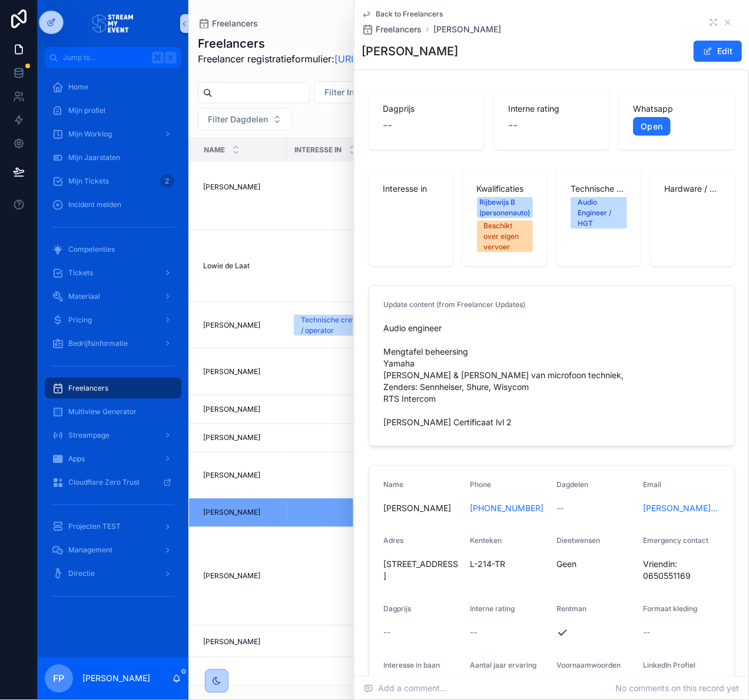
click at [376, 54] on h1 "[PERSON_NAME]" at bounding box center [409, 51] width 97 height 16
drag, startPoint x: 376, startPoint y: 54, endPoint x: 431, endPoint y: 51, distance: 54.8
click at [431, 51] on h1 "[PERSON_NAME]" at bounding box center [409, 51] width 97 height 16
copy h1 "[PERSON_NAME]"
click at [653, 127] on link "Open" at bounding box center [651, 126] width 37 height 19
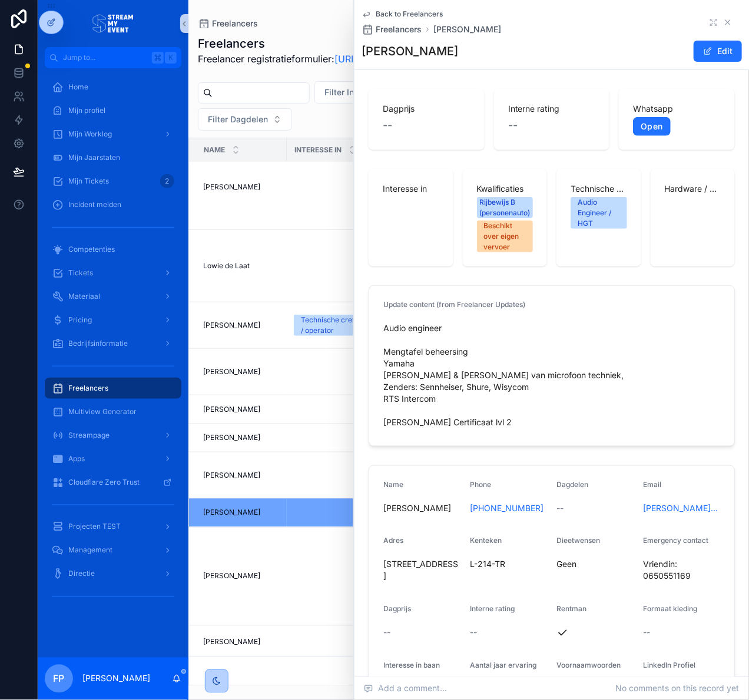
click at [723, 22] on icon "scrollable content" at bounding box center [727, 22] width 9 height 9
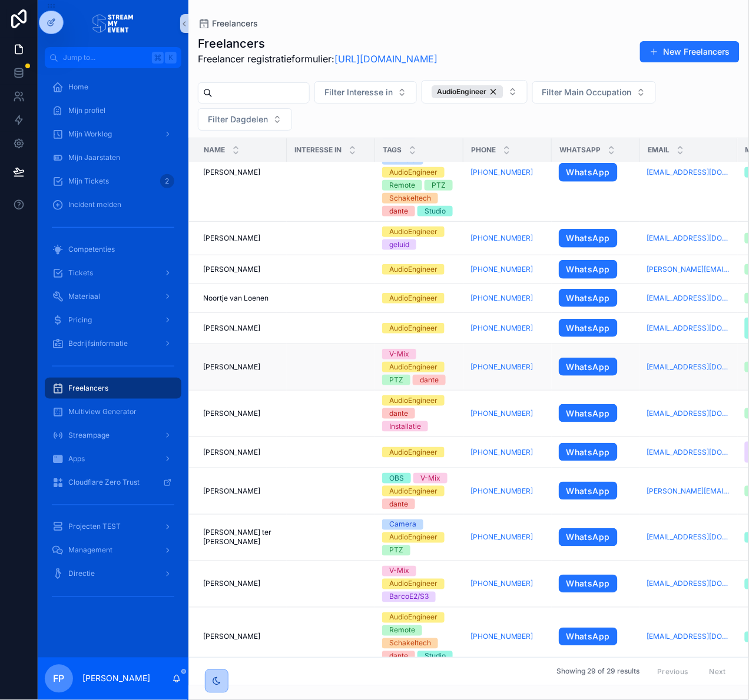
scroll to position [804, 0]
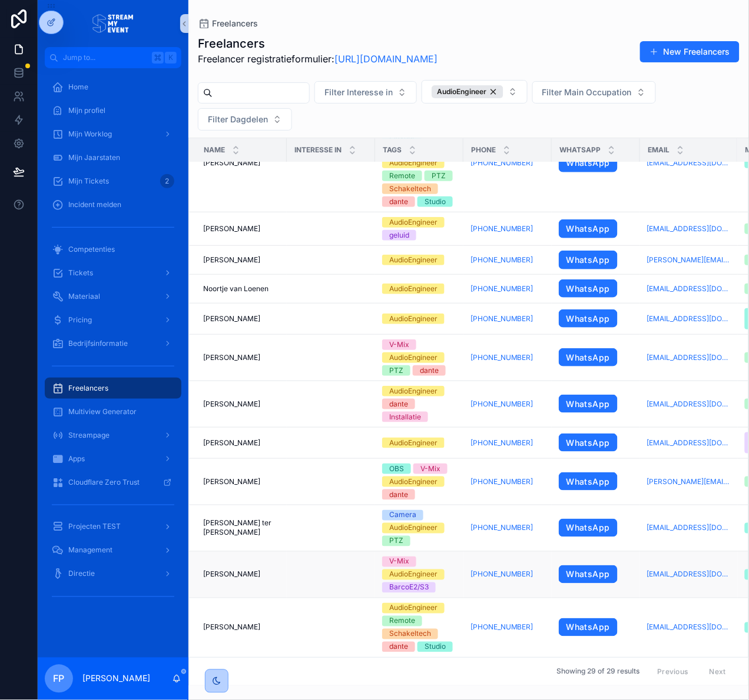
click at [254, 570] on div "Hans de Jong Hans de Jong" at bounding box center [241, 574] width 77 height 9
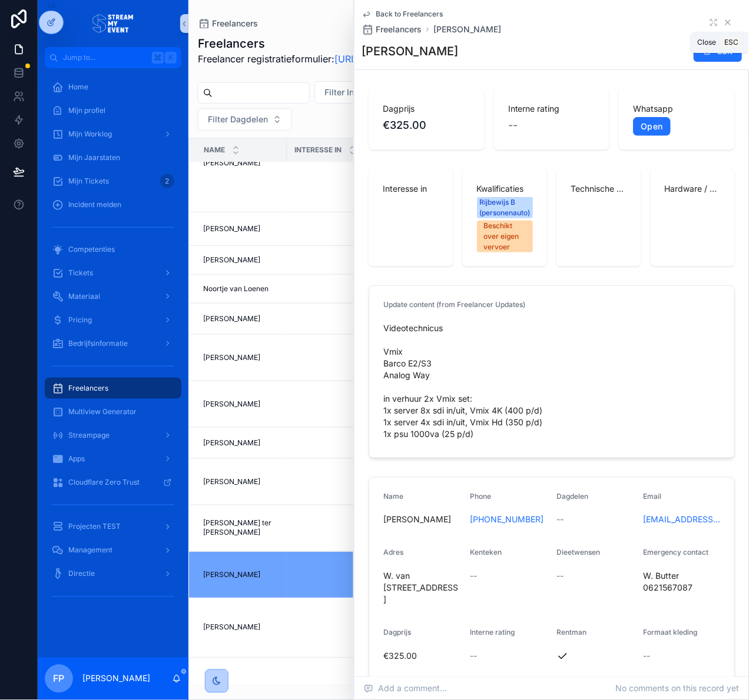
click at [723, 21] on icon "scrollable content" at bounding box center [727, 22] width 9 height 9
